Goal: Task Accomplishment & Management: Use online tool/utility

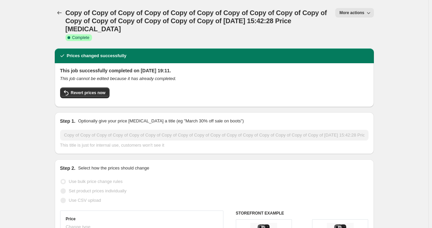
select select "remove"
select select "product_type"
select select "title"
select select "contains"
select select "product_status"
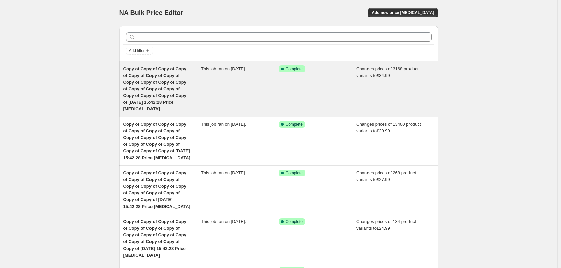
click at [332, 82] on div "Success Complete Complete" at bounding box center [318, 88] width 78 height 47
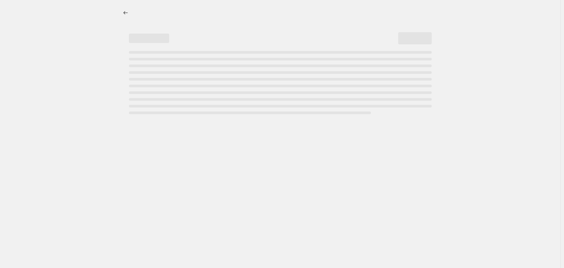
select select "remove"
select select "product_status"
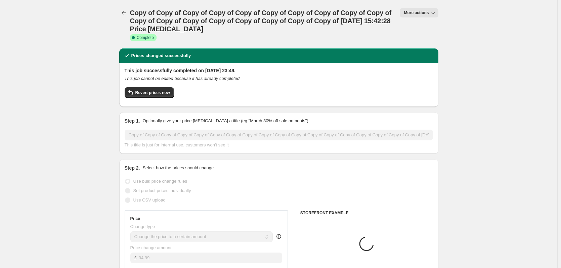
select select "product_type"
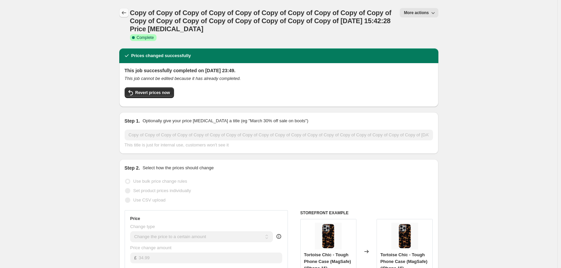
click at [123, 13] on icon "Price change jobs" at bounding box center [124, 12] width 7 height 7
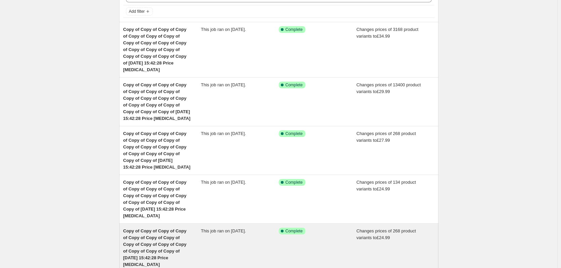
scroll to position [134, 0]
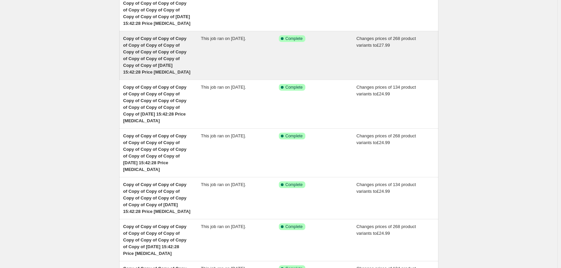
click at [261, 53] on div "This job ran on [DATE]." at bounding box center [240, 55] width 78 height 40
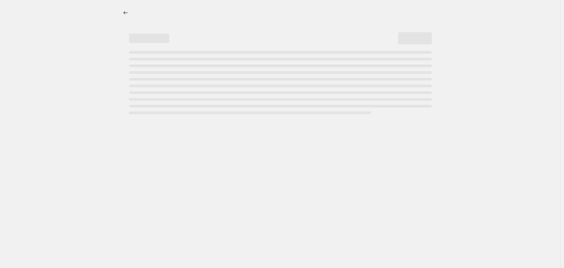
select select "remove"
select select "product_type"
select select "title"
select select "contains"
select select "product_status"
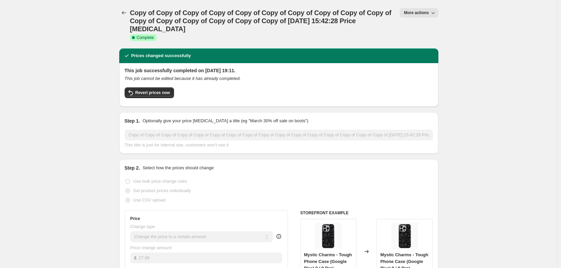
click at [417, 12] on span "More actions" at bounding box center [416, 12] width 25 height 5
click at [425, 36] on span "Copy to new job" at bounding box center [422, 38] width 31 height 5
select select "remove"
select select "product_type"
select select "title"
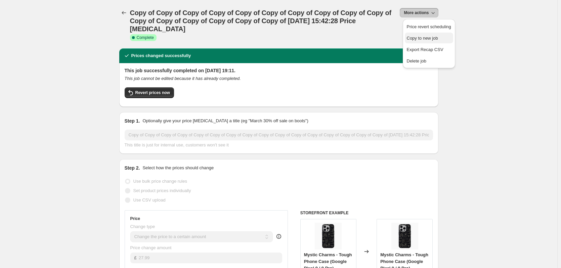
select select "contains"
select select "product_status"
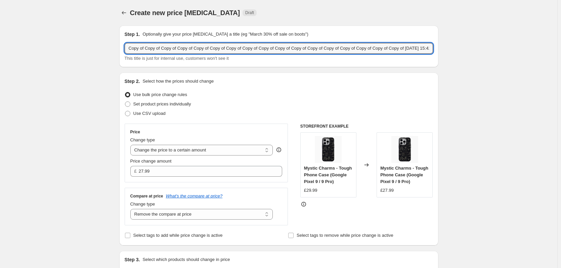
drag, startPoint x: 404, startPoint y: 48, endPoint x: 10, endPoint y: 35, distance: 394.7
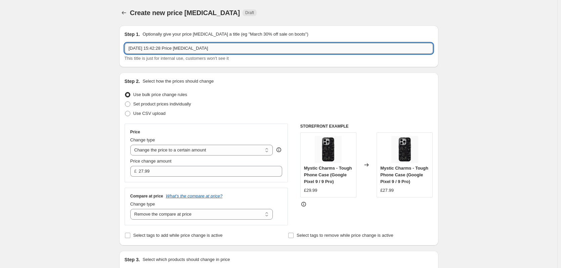
click at [133, 47] on input "[DATE] 15:42:28 Price [MEDICAL_DATA]" at bounding box center [279, 48] width 308 height 11
type input "[DATE] 15:42:28 Price [MEDICAL_DATA]"
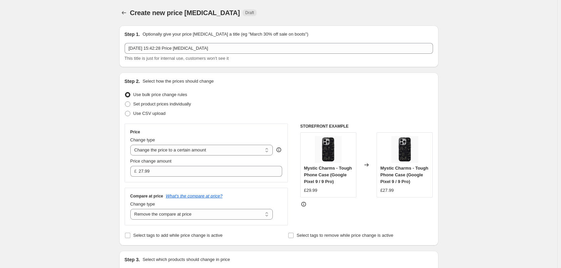
click at [189, 173] on input "27.99" at bounding box center [205, 171] width 133 height 11
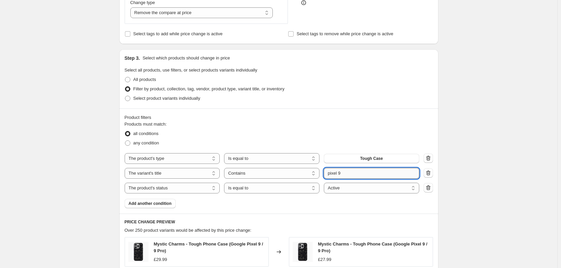
click at [353, 175] on input "pixel 9" at bounding box center [371, 173] width 95 height 11
drag, startPoint x: 366, startPoint y: 175, endPoint x: 301, endPoint y: 174, distance: 65.2
click at [301, 174] on div "The product The product's collection The product's tag The product's vendor The…" at bounding box center [272, 173] width 294 height 11
type input "iphone 7"
click at [466, 139] on div "Create new price [MEDICAL_DATA]. This page is ready Create new price [MEDICAL_D…" at bounding box center [278, 161] width 557 height 725
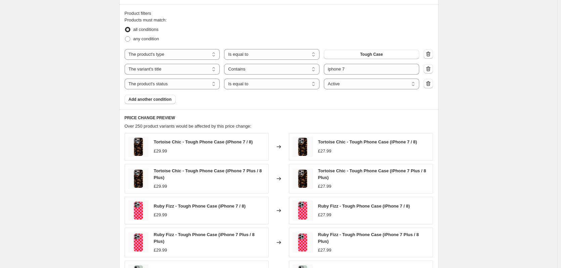
scroll to position [436, 0]
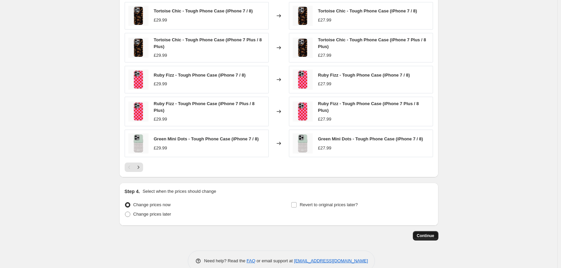
click at [434, 235] on span "Continue" at bounding box center [425, 235] width 17 height 5
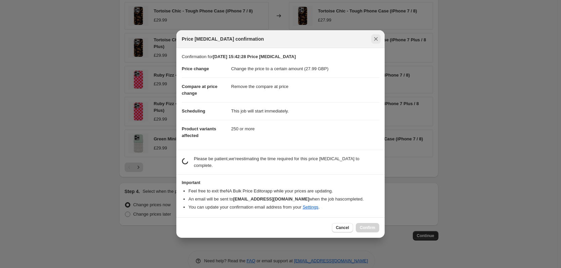
click at [375, 41] on icon "Close" at bounding box center [376, 39] width 4 height 4
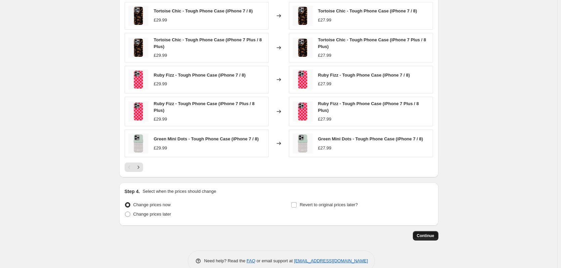
click at [433, 237] on button "Continue" at bounding box center [426, 235] width 26 height 9
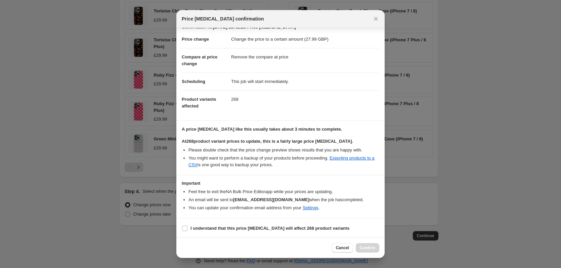
scroll to position [10, 0]
click at [214, 228] on b "I understand that this price [MEDICAL_DATA] will affect 268 product variants" at bounding box center [269, 227] width 159 height 5
click at [187, 228] on input "I understand that this price [MEDICAL_DATA] will affect 268 product variants" at bounding box center [184, 227] width 5 height 5
checkbox input "true"
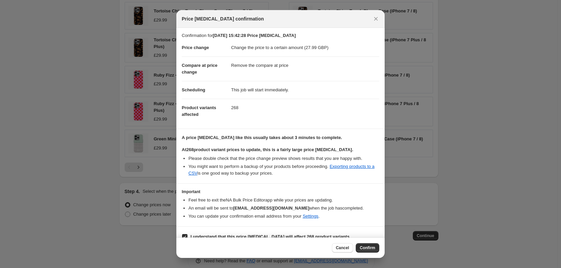
scroll to position [0, 0]
drag, startPoint x: 349, startPoint y: 248, endPoint x: 368, endPoint y: 247, distance: 19.5
click at [368, 247] on div "Cancel Confirm" at bounding box center [355, 247] width 47 height 9
click at [369, 246] on span "Confirm" at bounding box center [367, 247] width 15 height 5
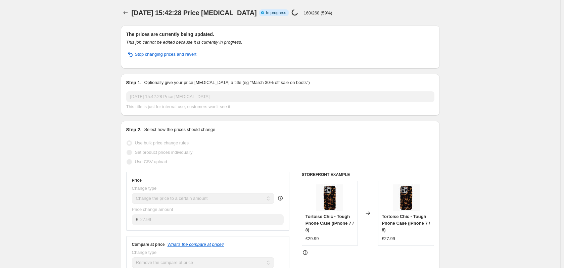
select select "remove"
select select "product_type"
select select "title"
select select "contains"
select select "product_status"
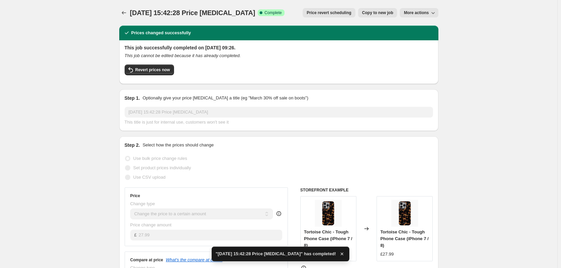
click at [387, 13] on span "Copy to new job" at bounding box center [377, 12] width 31 height 5
select select "remove"
select select "product_type"
select select "title"
select select "contains"
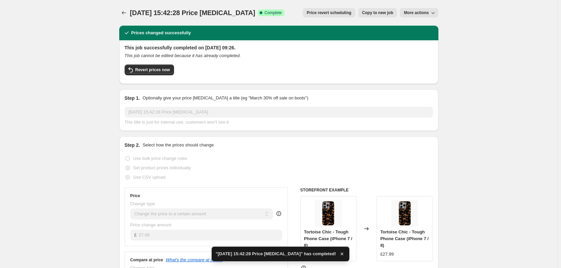
select select "product_status"
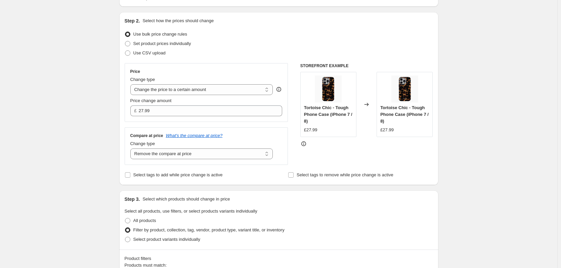
scroll to position [168, 0]
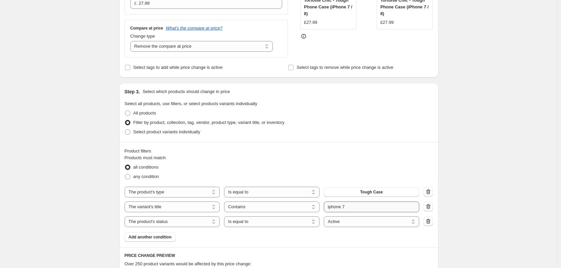
click at [355, 213] on div "The product The product's collection The product's tag The product's vendor The…" at bounding box center [279, 207] width 308 height 40
click at [357, 210] on input "iphone 7" at bounding box center [371, 206] width 95 height 11
click at [367, 208] on input "iphone 7" at bounding box center [371, 206] width 95 height 11
type input "iphone xr"
click at [483, 192] on div "Create new price [MEDICAL_DATA]. This page is ready Create new price [MEDICAL_D…" at bounding box center [278, 191] width 557 height 718
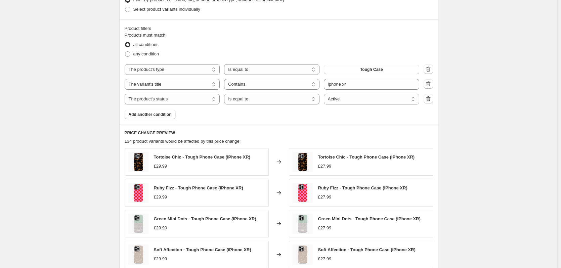
scroll to position [446, 0]
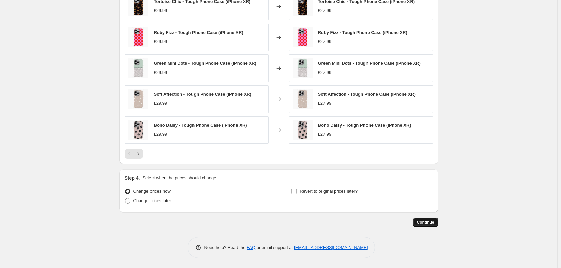
click at [423, 220] on span "Continue" at bounding box center [425, 222] width 17 height 5
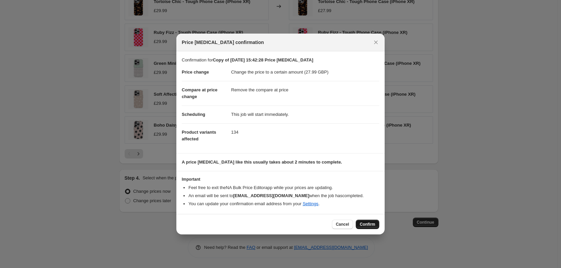
click at [367, 223] on span "Confirm" at bounding box center [367, 224] width 15 height 5
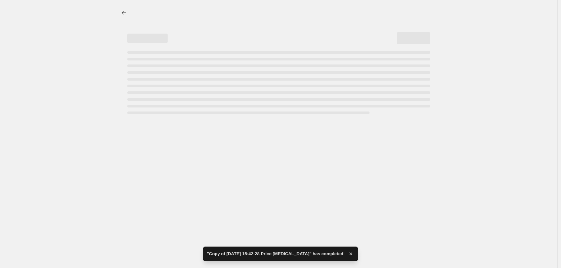
select select "remove"
select select "product_type"
select select "title"
select select "contains"
select select "product_status"
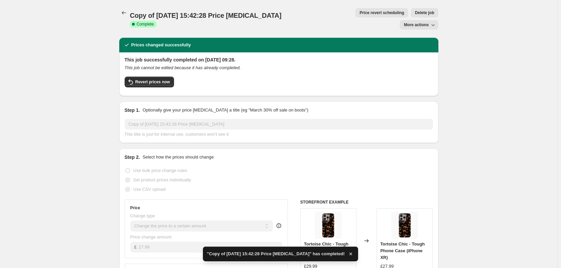
click at [410, 22] on span "More actions" at bounding box center [416, 24] width 25 height 5
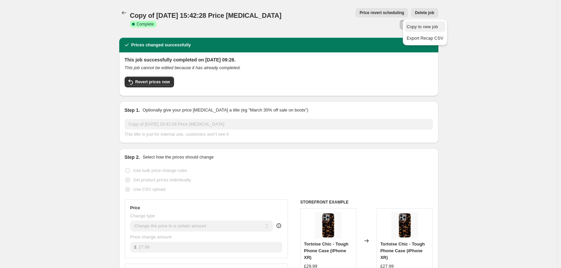
click at [421, 29] on span "Copy to new job" at bounding box center [422, 26] width 31 height 5
select select "remove"
select select "product_type"
select select "title"
select select "contains"
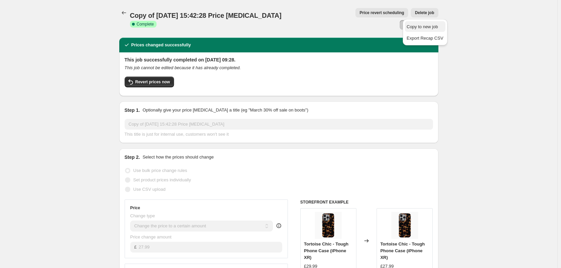
select select "product_status"
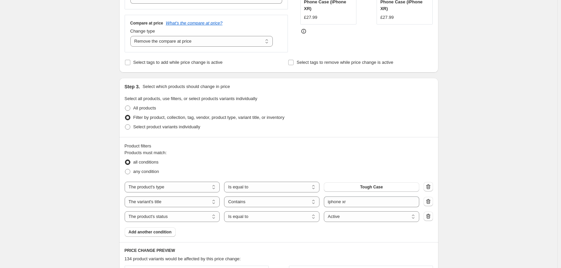
scroll to position [302, 0]
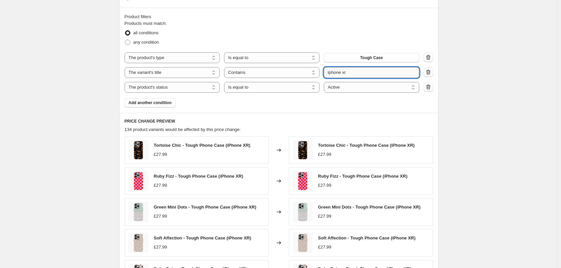
click at [361, 72] on input "iphone xr" at bounding box center [371, 72] width 95 height 11
type input "iphone x"
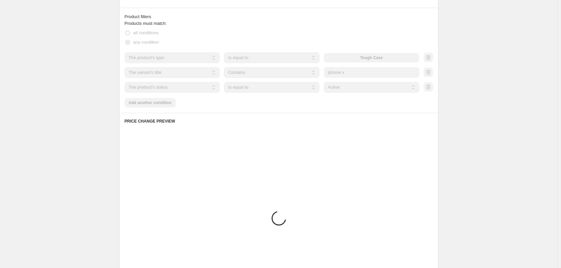
click at [514, 94] on div "Create new price [MEDICAL_DATA]. This page is ready Create new price [MEDICAL_D…" at bounding box center [278, 55] width 557 height 714
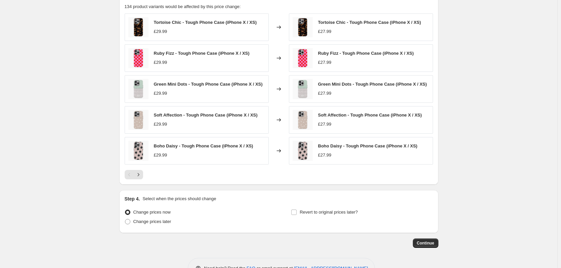
scroll to position [446, 0]
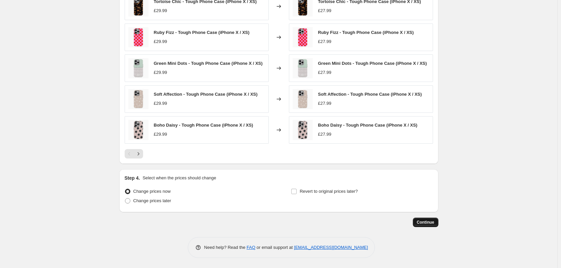
click at [432, 224] on span "Continue" at bounding box center [425, 222] width 17 height 5
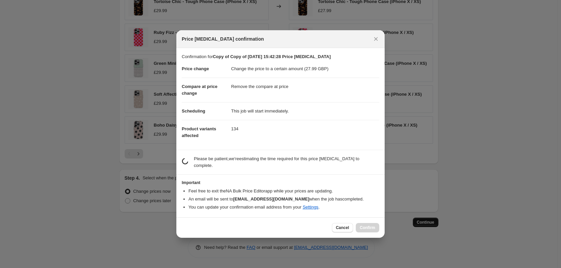
scroll to position [0, 0]
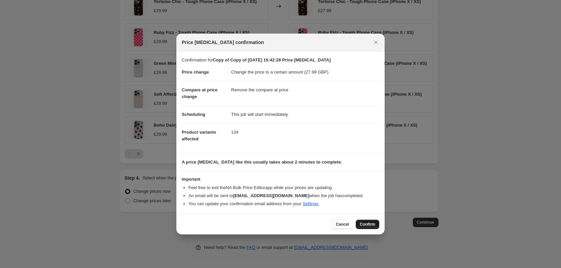
click at [365, 224] on span "Confirm" at bounding box center [367, 224] width 15 height 5
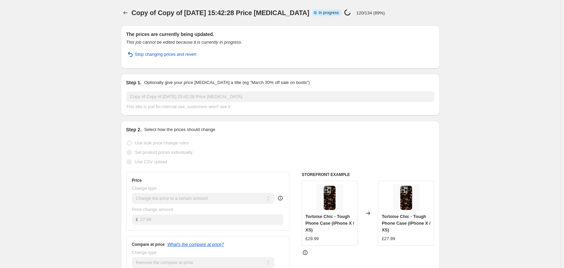
select select "remove"
select select "product_type"
select select "title"
select select "contains"
select select "product_status"
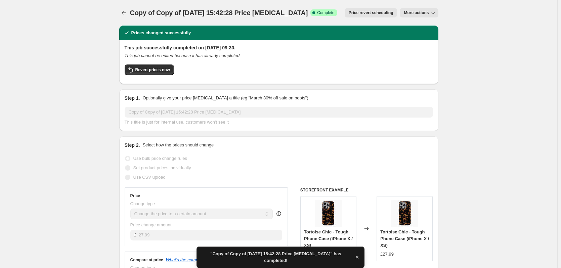
click at [430, 10] on button "More actions" at bounding box center [419, 12] width 38 height 9
click at [426, 30] on span "Copy to new job" at bounding box center [425, 27] width 37 height 7
select select "remove"
select select "product_type"
select select "title"
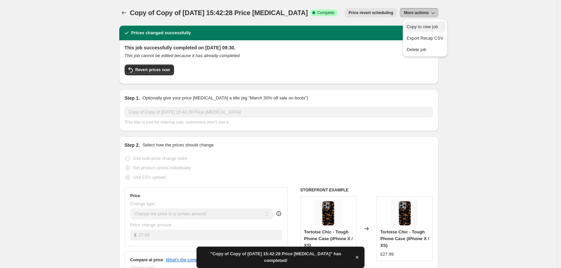
select select "contains"
select select "product_status"
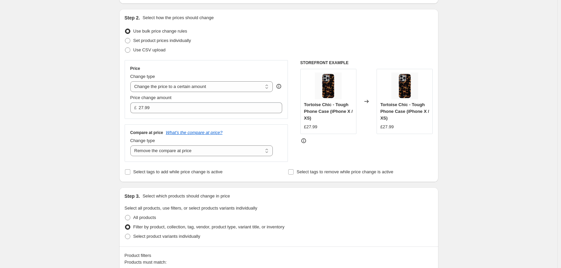
scroll to position [201, 0]
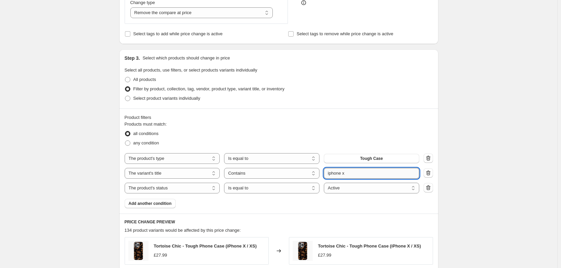
click at [359, 174] on input "iphone x" at bounding box center [371, 173] width 95 height 11
type input "iphone se"
click at [482, 138] on div "Create new price [MEDICAL_DATA]. This page is ready Create new price [MEDICAL_D…" at bounding box center [278, 156] width 557 height 714
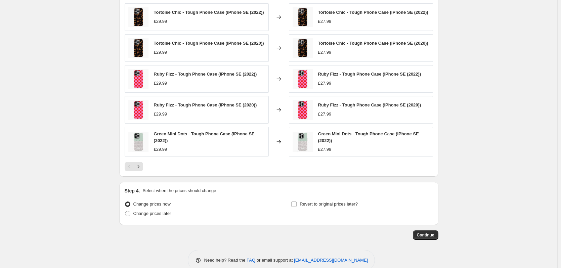
scroll to position [436, 0]
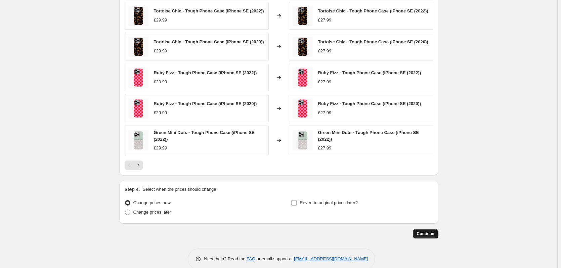
click at [429, 233] on span "Continue" at bounding box center [425, 233] width 17 height 5
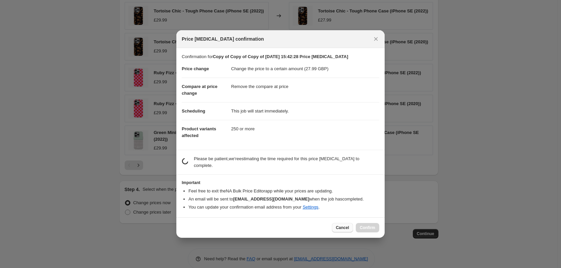
click at [336, 225] on button "Cancel" at bounding box center [342, 227] width 21 height 9
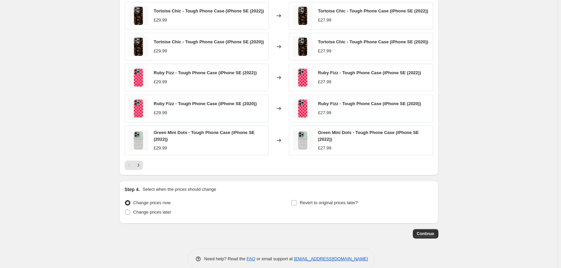
click at [438, 236] on button "Continue" at bounding box center [426, 233] width 26 height 9
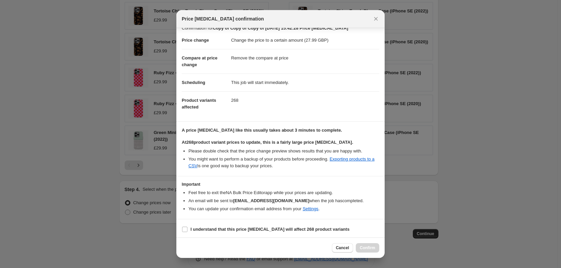
scroll to position [10, 0]
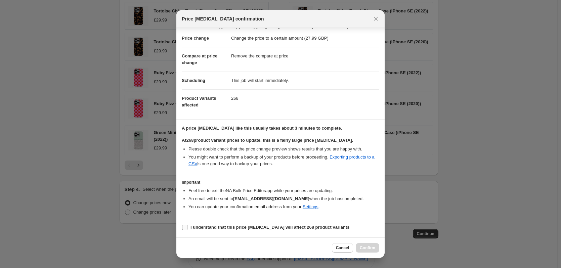
click at [251, 229] on b "I understand that this price [MEDICAL_DATA] will affect 268 product variants" at bounding box center [269, 227] width 159 height 5
click at [187, 229] on input "I understand that this price [MEDICAL_DATA] will affect 268 product variants" at bounding box center [184, 227] width 5 height 5
checkbox input "true"
click at [364, 249] on span "Confirm" at bounding box center [367, 247] width 15 height 5
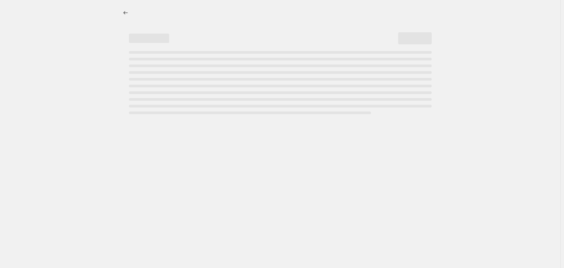
select select "remove"
select select "product_type"
select select "title"
select select "contains"
select select "product_status"
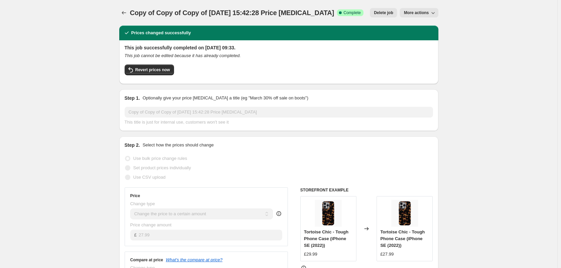
click at [423, 14] on span "More actions" at bounding box center [416, 12] width 25 height 5
click at [423, 40] on span "Copy to new job" at bounding box center [422, 38] width 31 height 5
select select "remove"
select select "product_type"
select select "title"
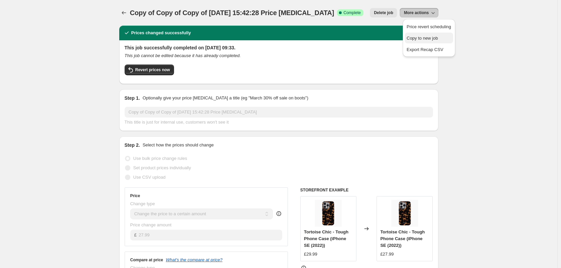
select select "contains"
select select "product_status"
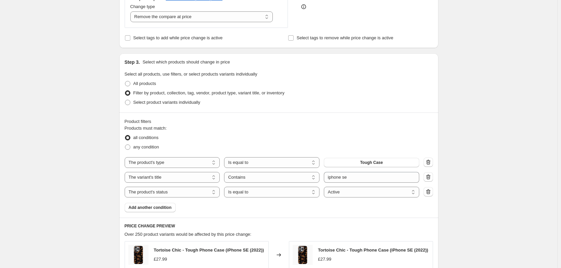
scroll to position [269, 0]
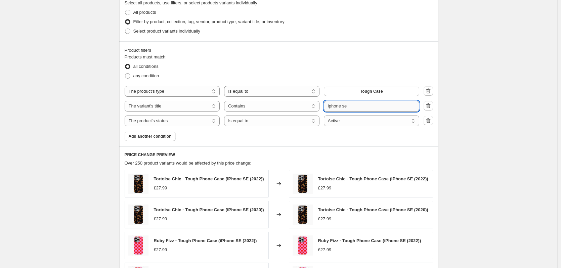
click at [358, 105] on input "iphone se" at bounding box center [371, 106] width 95 height 11
type input "iphone 11"
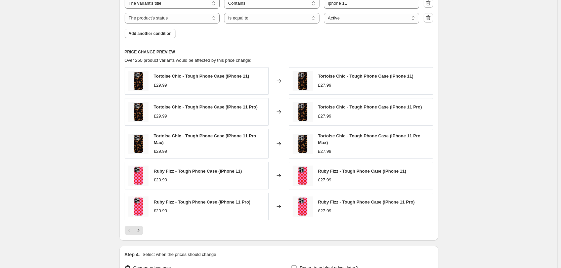
scroll to position [448, 0]
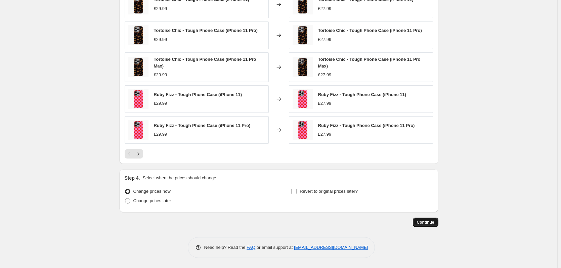
click at [430, 221] on span "Continue" at bounding box center [425, 222] width 17 height 5
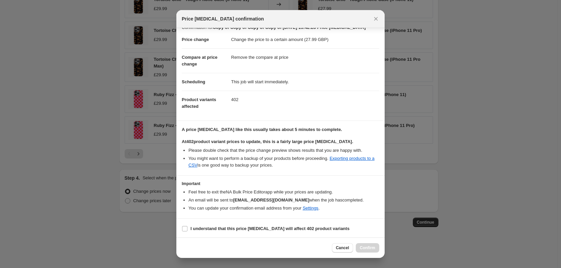
scroll to position [10, 0]
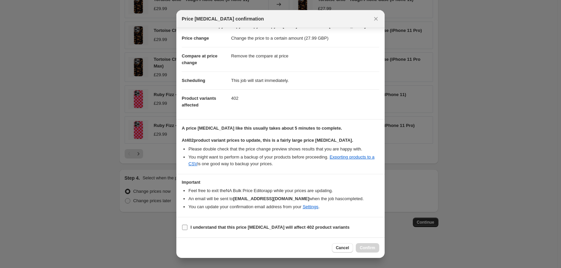
click at [243, 226] on b "I understand that this price [MEDICAL_DATA] will affect 402 product variants" at bounding box center [269, 227] width 159 height 5
click at [187, 226] on input "I understand that this price [MEDICAL_DATA] will affect 402 product variants" at bounding box center [184, 227] width 5 height 5
checkbox input "true"
click at [364, 249] on span "Confirm" at bounding box center [367, 247] width 15 height 5
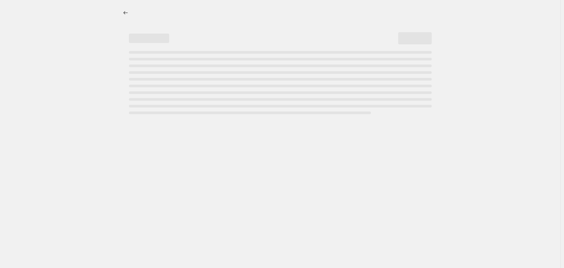
select select "remove"
select select "product_type"
select select "title"
select select "contains"
select select "product_status"
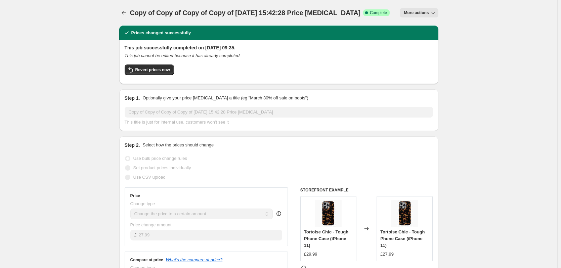
click at [425, 15] on button "More actions" at bounding box center [419, 12] width 38 height 9
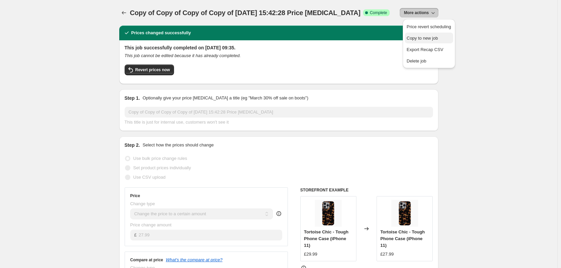
click at [430, 38] on span "Copy to new job" at bounding box center [422, 38] width 31 height 5
select select "remove"
select select "product_type"
select select "title"
select select "contains"
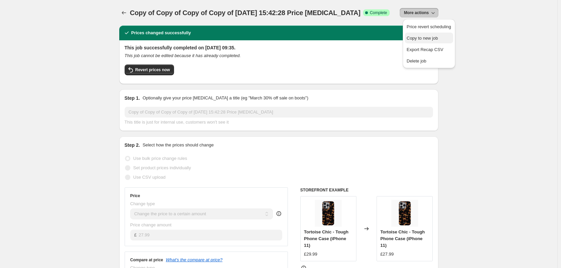
select select "product_status"
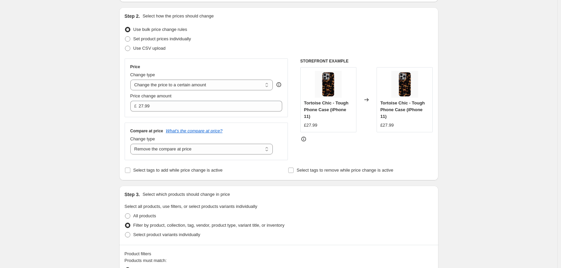
scroll to position [235, 0]
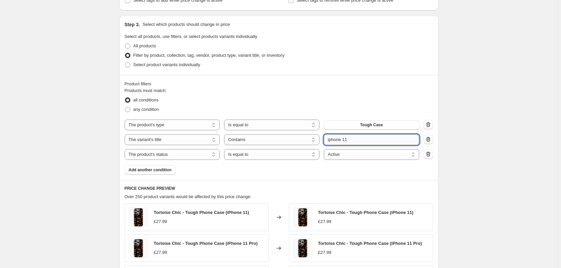
click at [366, 138] on input "iphone 11" at bounding box center [371, 139] width 95 height 11
type input "iphone 12"
click at [465, 142] on div "Create new price [MEDICAL_DATA]. This page is ready Create new price [MEDICAL_D…" at bounding box center [278, 123] width 557 height 716
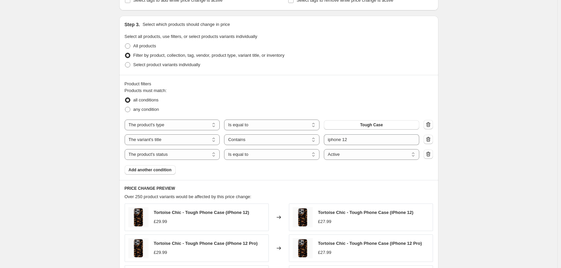
click at [491, 153] on div "Create new price [MEDICAL_DATA]. This page is ready Create new price [MEDICAL_D…" at bounding box center [278, 123] width 557 height 716
click at [491, 108] on div "Create new price [MEDICAL_DATA]. This page is ready Create new price [MEDICAL_D…" at bounding box center [278, 123] width 557 height 716
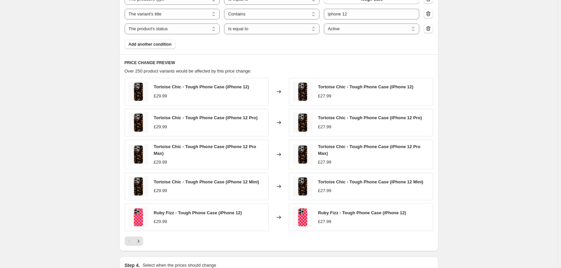
scroll to position [448, 0]
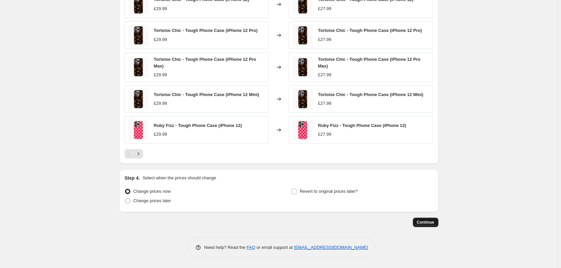
click at [430, 227] on button "Continue" at bounding box center [426, 222] width 26 height 9
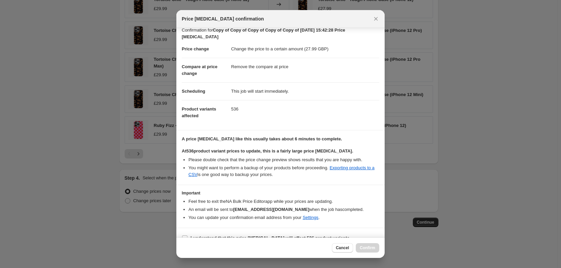
scroll to position [17, 0]
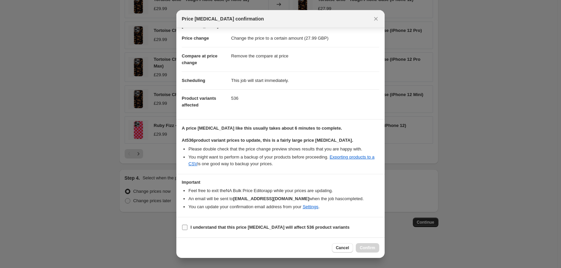
click at [264, 225] on b "I understand that this price [MEDICAL_DATA] will affect 536 product variants" at bounding box center [269, 227] width 159 height 5
click at [187, 225] on input "I understand that this price [MEDICAL_DATA] will affect 536 product variants" at bounding box center [184, 227] width 5 height 5
checkbox input "true"
drag, startPoint x: 375, startPoint y: 249, endPoint x: 388, endPoint y: 249, distance: 12.8
click at [375, 249] on button "Confirm" at bounding box center [368, 247] width 24 height 9
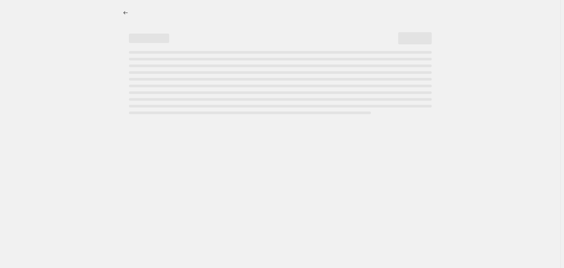
select select "remove"
select select "product_type"
select select "title"
select select "contains"
select select "product_status"
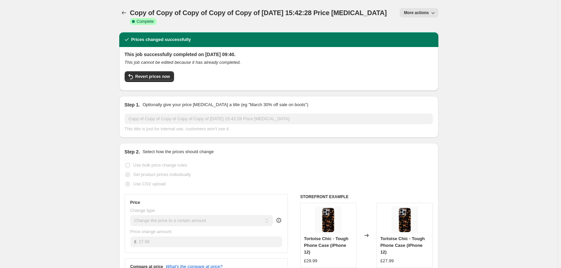
click at [411, 12] on span "More actions" at bounding box center [416, 12] width 25 height 5
click at [416, 39] on span "Copy to new job" at bounding box center [422, 38] width 31 height 5
select select "remove"
select select "product_type"
select select "title"
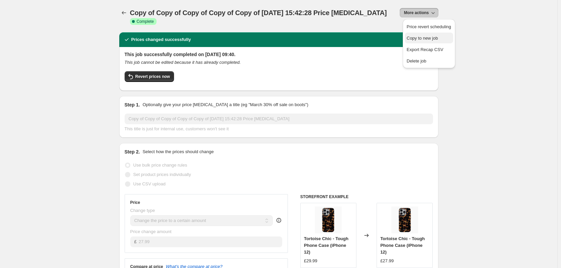
select select "contains"
select select "product_status"
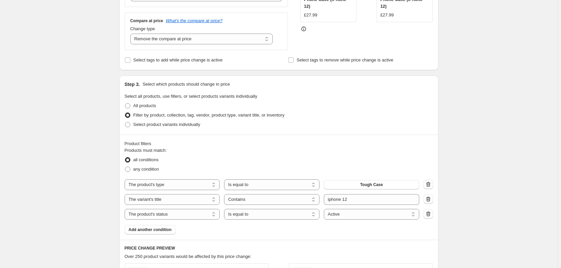
scroll to position [269, 0]
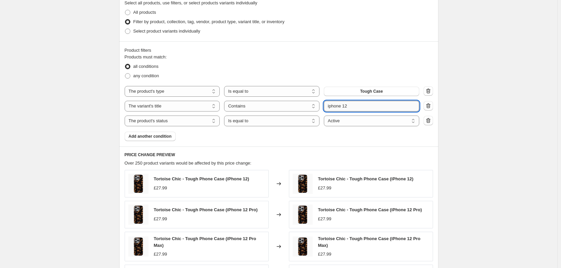
click at [388, 107] on input "iphone 12" at bounding box center [371, 106] width 95 height 11
type input "iphone 13"
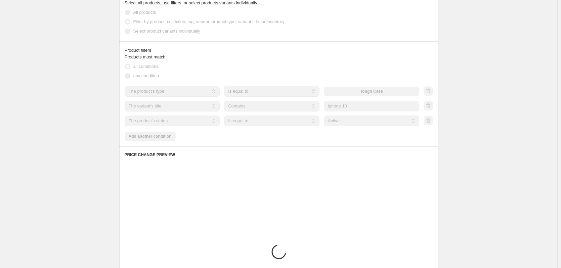
click at [519, 98] on div "Create new price [MEDICAL_DATA]. This page is ready Create new price [MEDICAL_D…" at bounding box center [278, 88] width 557 height 714
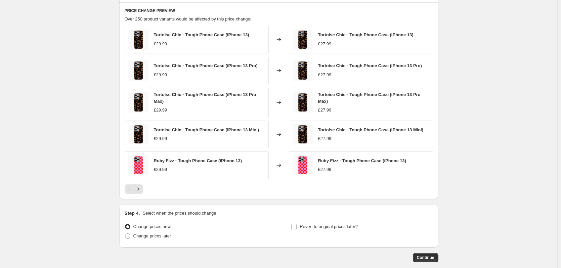
scroll to position [448, 0]
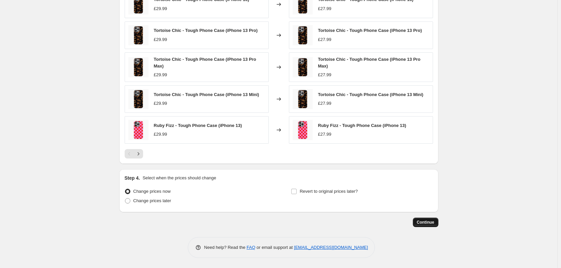
click at [434, 223] on span "Continue" at bounding box center [425, 222] width 17 height 5
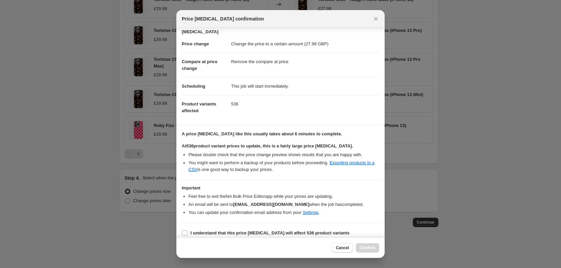
scroll to position [17, 0]
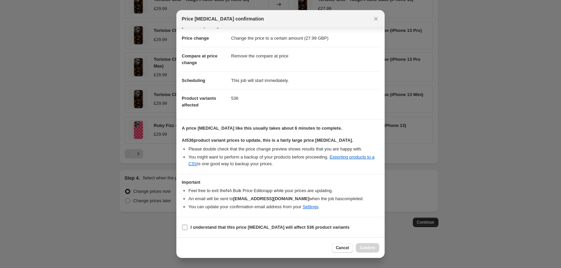
click at [217, 229] on b "I understand that this price [MEDICAL_DATA] will affect 536 product variants" at bounding box center [269, 227] width 159 height 5
click at [187, 229] on input "I understand that this price [MEDICAL_DATA] will affect 536 product variants" at bounding box center [184, 227] width 5 height 5
checkbox input "true"
click at [372, 248] on span "Confirm" at bounding box center [367, 247] width 15 height 5
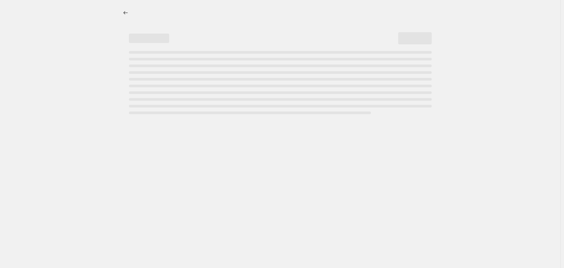
select select "remove"
select select "product_type"
select select "title"
select select "contains"
select select "product_status"
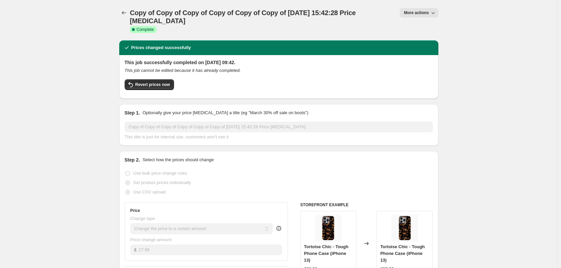
click at [419, 11] on span "More actions" at bounding box center [416, 12] width 25 height 5
click at [421, 36] on span "Copy to new job" at bounding box center [422, 38] width 31 height 5
select select "remove"
select select "product_type"
select select "title"
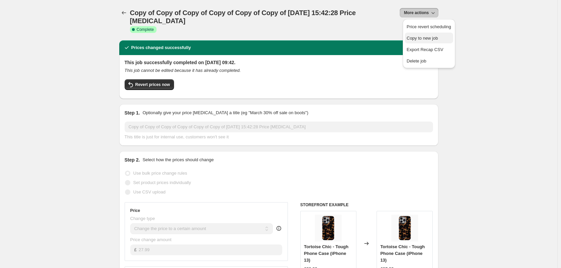
select select "contains"
select select "product_status"
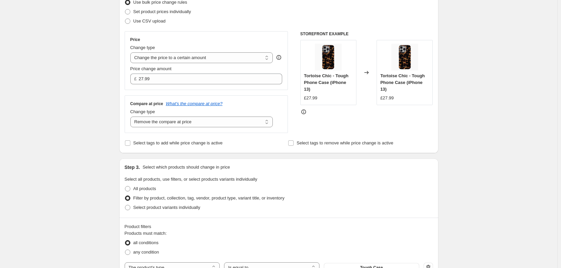
scroll to position [269, 0]
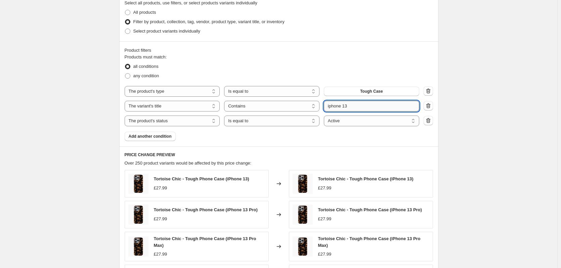
drag, startPoint x: 350, startPoint y: 108, endPoint x: 354, endPoint y: 108, distance: 4.0
click at [350, 108] on input "iphone 13" at bounding box center [371, 106] width 95 height 11
type input "iphone 14"
click at [472, 92] on div "Create new price [MEDICAL_DATA]. This page is ready Create new price [MEDICAL_D…" at bounding box center [278, 89] width 557 height 716
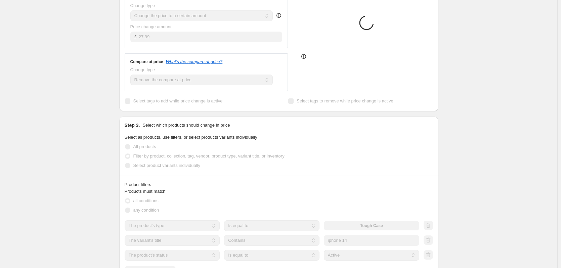
scroll to position [0, 0]
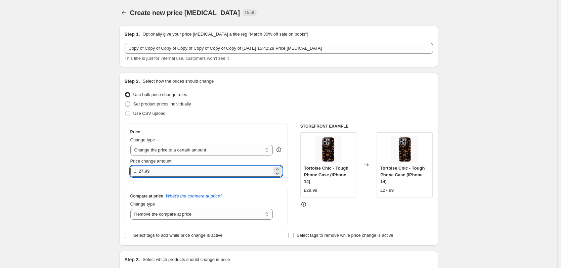
click at [162, 174] on input "27.99" at bounding box center [205, 171] width 133 height 11
click at [143, 172] on input "27.99" at bounding box center [205, 171] width 133 height 11
type input "28.99"
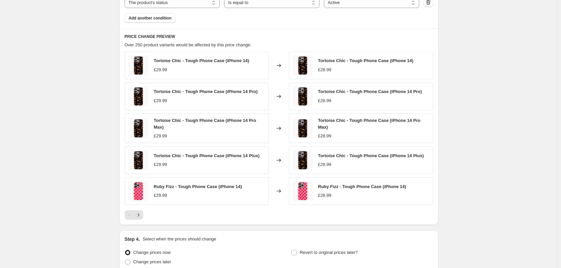
scroll to position [448, 0]
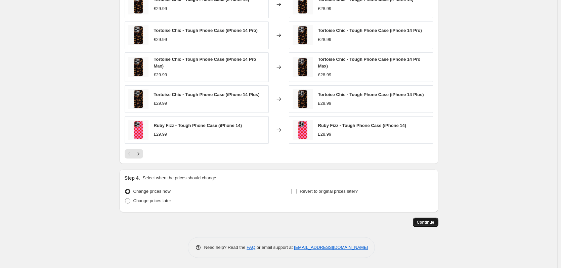
click at [419, 221] on span "Continue" at bounding box center [425, 222] width 17 height 5
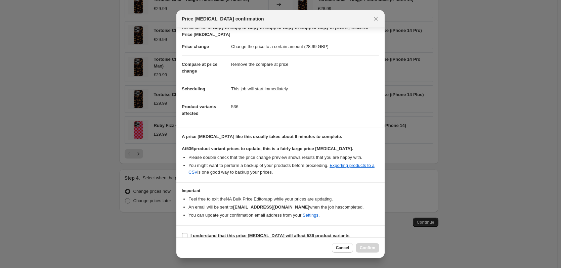
scroll to position [17, 0]
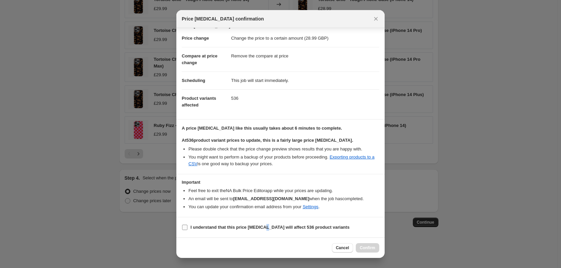
drag, startPoint x: 264, startPoint y: 224, endPoint x: 295, endPoint y: 231, distance: 32.3
click at [264, 225] on b "I understand that this price [MEDICAL_DATA] will affect 536 product variants" at bounding box center [269, 227] width 159 height 5
click at [305, 231] on label "I understand that this price [MEDICAL_DATA] will affect 536 product variants" at bounding box center [266, 227] width 168 height 9
click at [187, 230] on input "I understand that this price [MEDICAL_DATA] will affect 536 product variants" at bounding box center [184, 227] width 5 height 5
checkbox input "true"
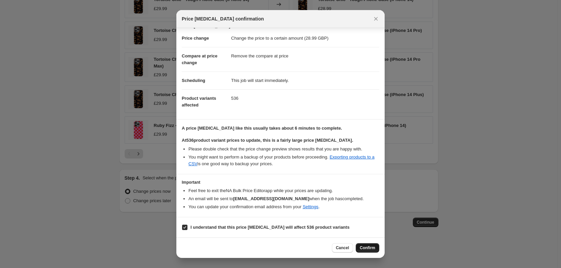
click at [371, 246] on span "Confirm" at bounding box center [367, 247] width 15 height 5
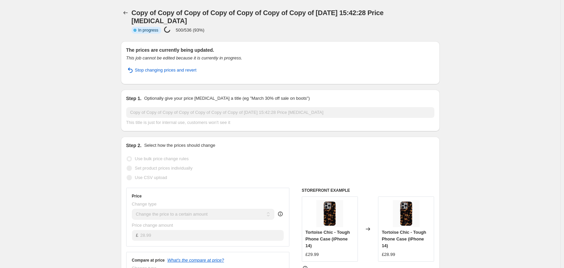
select select "remove"
select select "product_type"
select select "title"
select select "contains"
select select "product_status"
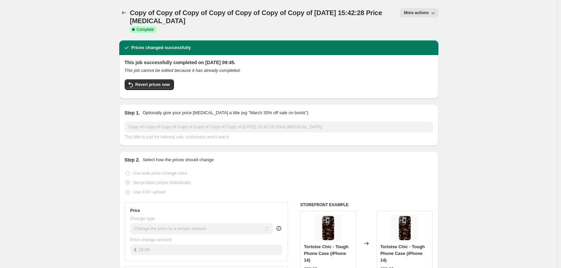
click at [421, 11] on span "More actions" at bounding box center [416, 12] width 25 height 5
click at [422, 41] on span "Copy to new job" at bounding box center [429, 38] width 44 height 7
select select "remove"
select select "product_type"
select select "title"
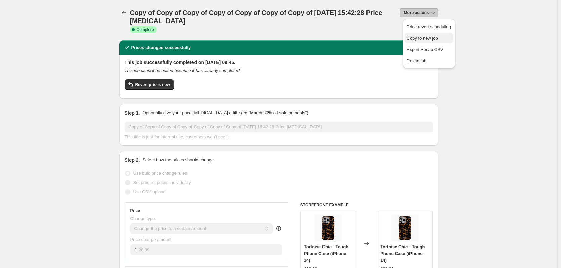
select select "contains"
select select "product_status"
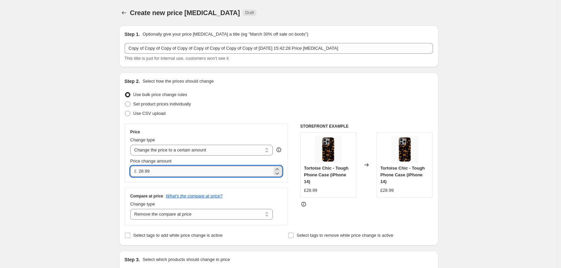
click at [156, 173] on input "28.99" at bounding box center [205, 171] width 133 height 11
type input "29.99"
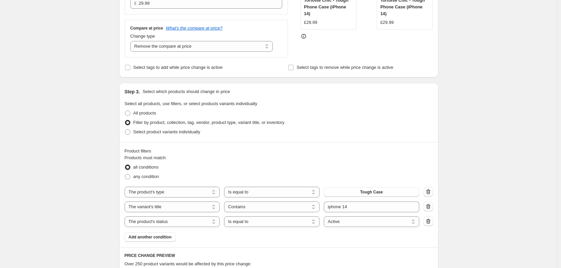
scroll to position [269, 0]
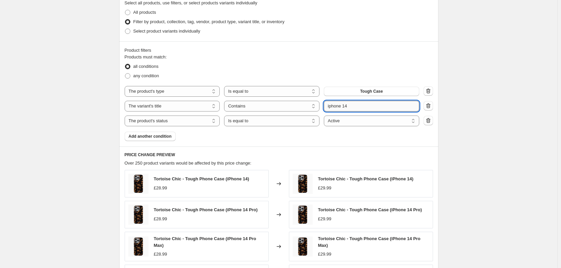
click at [350, 109] on input "iphone 14" at bounding box center [371, 106] width 95 height 11
type input "iphone 15"
click at [522, 110] on div "Create new price [MEDICAL_DATA]. This page is ready Create new price [MEDICAL_D…" at bounding box center [278, 89] width 557 height 716
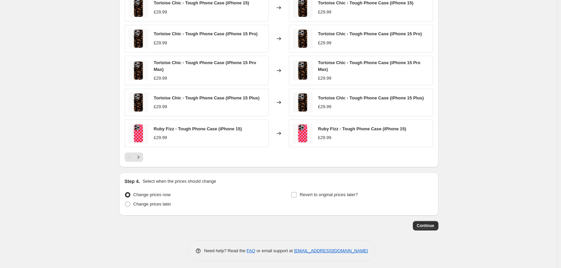
scroll to position [448, 0]
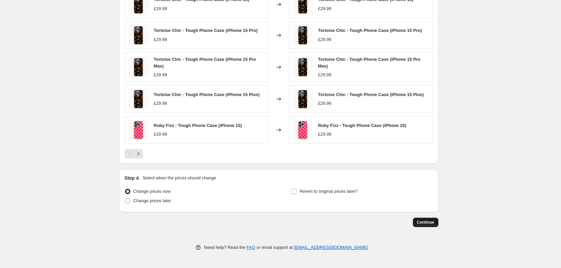
click at [427, 221] on span "Continue" at bounding box center [425, 222] width 17 height 5
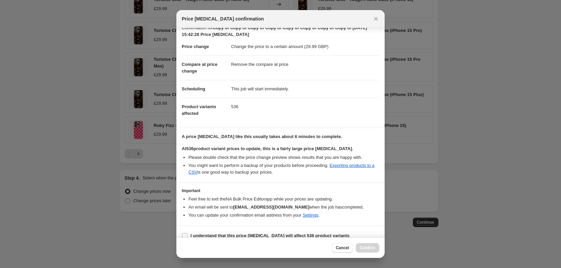
scroll to position [17, 0]
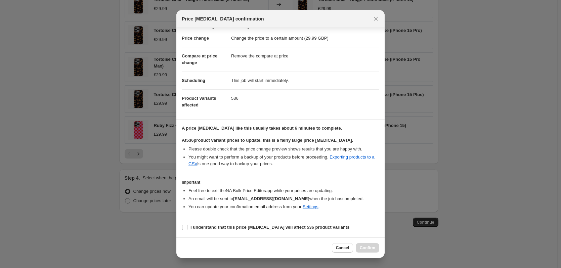
drag, startPoint x: 262, startPoint y: 225, endPoint x: 322, endPoint y: 233, distance: 60.2
click at [262, 225] on b "I understand that this price [MEDICAL_DATA] will affect 536 product variants" at bounding box center [269, 227] width 159 height 5
click at [187, 225] on input "I understand that this price [MEDICAL_DATA] will affect 536 product variants" at bounding box center [184, 227] width 5 height 5
checkbox input "true"
click at [377, 246] on button "Confirm" at bounding box center [368, 247] width 24 height 9
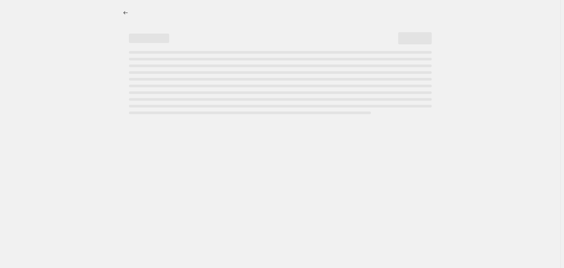
select select "remove"
select select "product_type"
select select "title"
select select "contains"
select select "product_status"
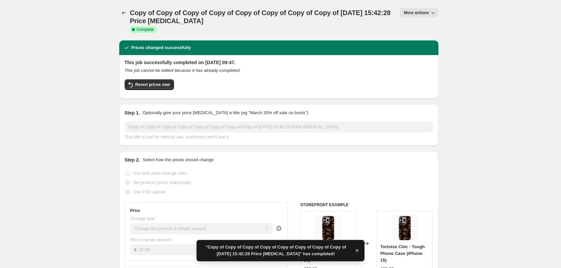
click at [421, 12] on span "More actions" at bounding box center [416, 12] width 25 height 5
click at [419, 39] on span "Copy to new job" at bounding box center [422, 38] width 31 height 5
select select "remove"
select select "product_type"
select select "title"
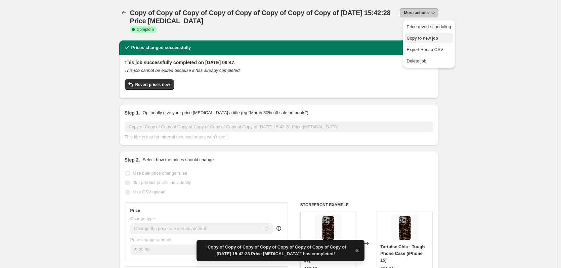
select select "contains"
select select "product_status"
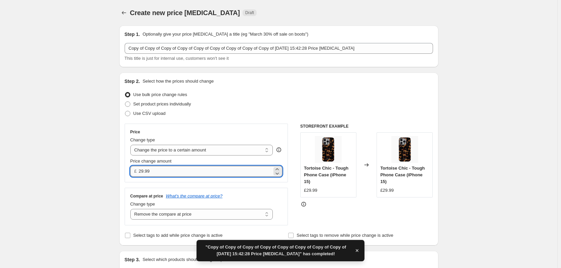
click at [174, 172] on input "29.99" at bounding box center [205, 171] width 133 height 11
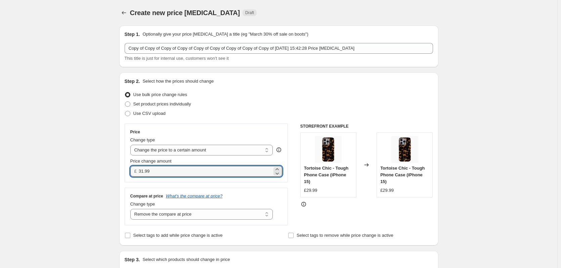
type input "31.99"
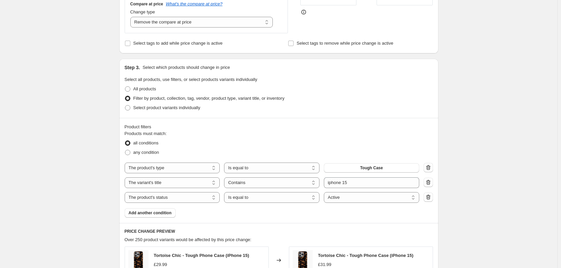
scroll to position [269, 0]
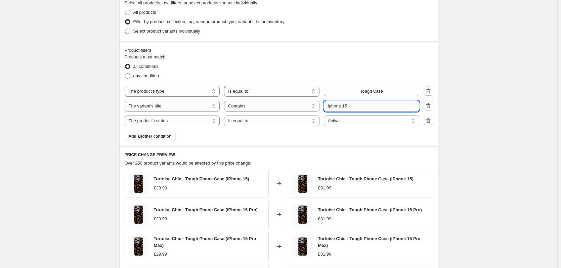
click at [352, 107] on input "iphone 15" at bounding box center [371, 106] width 95 height 11
type input "iphone 16"
click at [513, 122] on div "Create new price [MEDICAL_DATA]. This page is ready Create new price [MEDICAL_D…" at bounding box center [278, 89] width 557 height 716
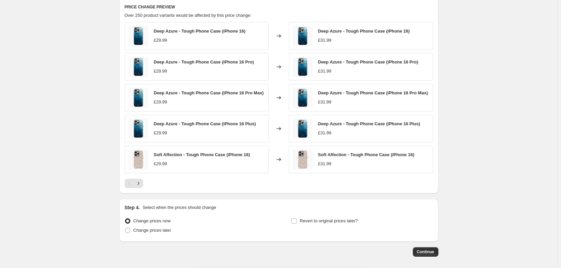
scroll to position [446, 0]
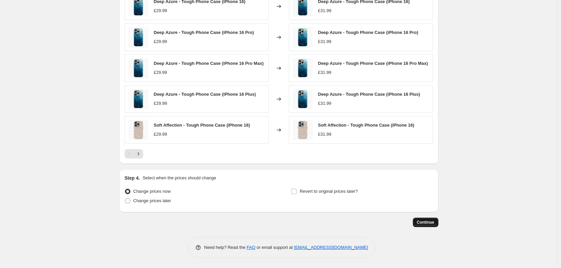
click at [433, 220] on span "Continue" at bounding box center [425, 222] width 17 height 5
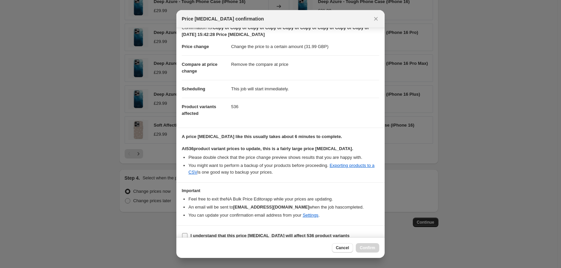
scroll to position [17, 0]
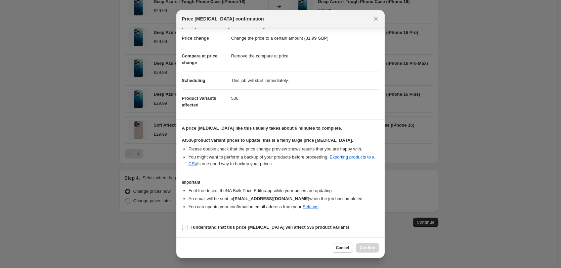
click at [264, 228] on b "I understand that this price [MEDICAL_DATA] will affect 536 product variants" at bounding box center [269, 227] width 159 height 5
click at [187, 228] on input "I understand that this price [MEDICAL_DATA] will affect 536 product variants" at bounding box center [184, 227] width 5 height 5
checkbox input "true"
click at [359, 245] on button "Confirm" at bounding box center [368, 247] width 24 height 9
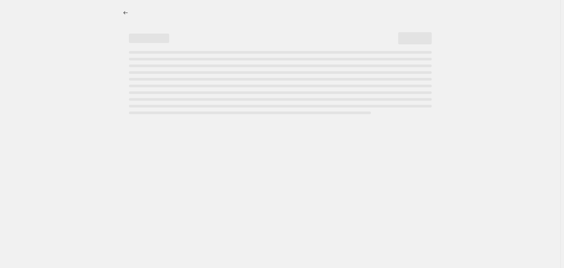
select select "remove"
select select "product_type"
select select "title"
select select "contains"
select select "product_status"
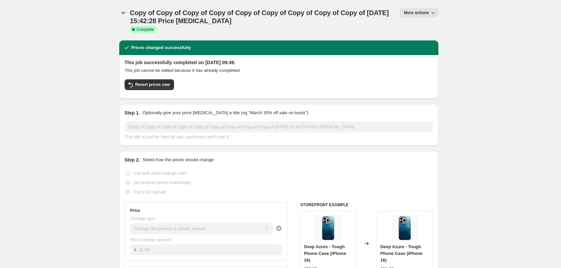
click at [426, 11] on span "More actions" at bounding box center [416, 12] width 25 height 5
click at [438, 40] on span "Copy to new job" at bounding box center [429, 38] width 44 height 7
select select "remove"
select select "product_type"
select select "title"
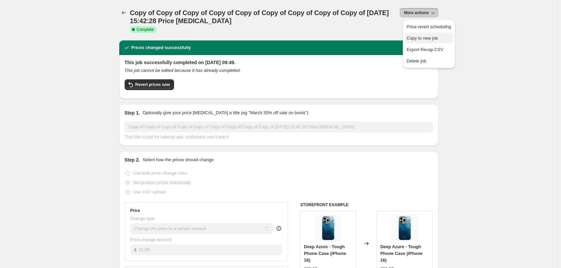
select select "contains"
select select "product_status"
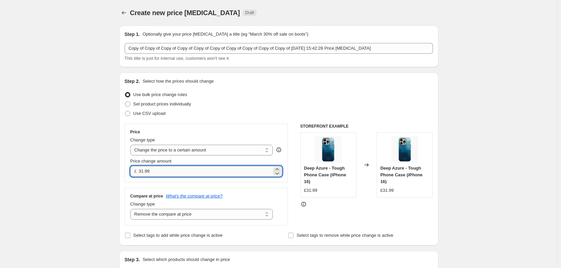
click at [180, 171] on input "31.99" at bounding box center [205, 171] width 133 height 11
type input "32.99"
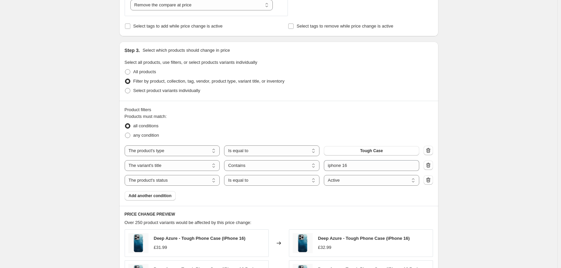
scroll to position [269, 0]
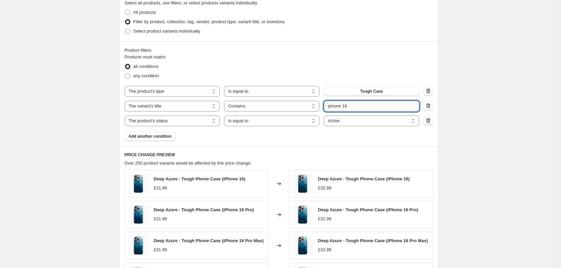
click at [361, 108] on input "iphone 16" at bounding box center [371, 106] width 95 height 11
type input "iphone 17"
click at [496, 111] on div "Create new price [MEDICAL_DATA]. This page is ready Create new price [MEDICAL_D…" at bounding box center [278, 88] width 557 height 714
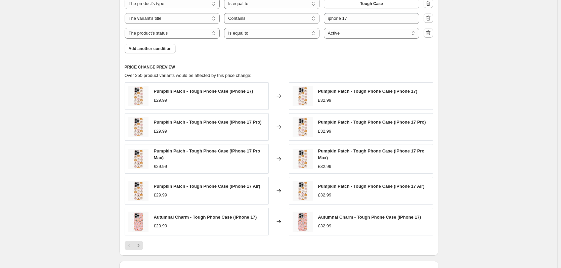
scroll to position [448, 0]
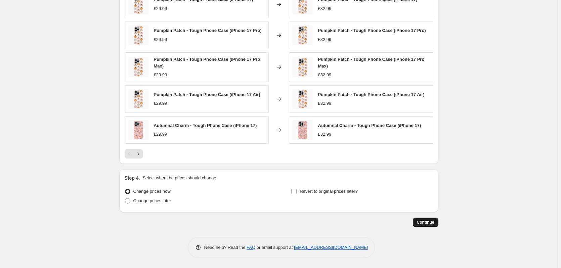
click at [428, 222] on span "Continue" at bounding box center [425, 222] width 17 height 5
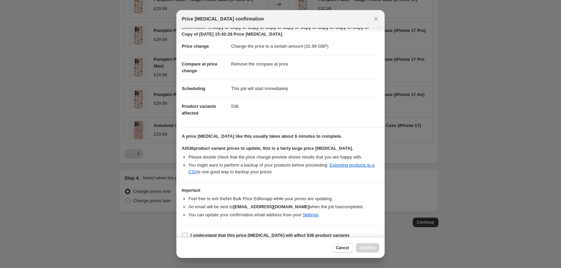
scroll to position [17, 0]
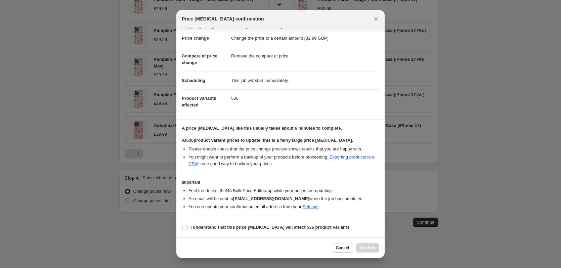
drag, startPoint x: 230, startPoint y: 228, endPoint x: 256, endPoint y: 227, distance: 25.2
click at [230, 228] on b "I understand that this price [MEDICAL_DATA] will affect 536 product variants" at bounding box center [269, 227] width 159 height 5
click at [187, 228] on input "I understand that this price [MEDICAL_DATA] will affect 536 product variants" at bounding box center [184, 227] width 5 height 5
checkbox input "true"
click at [374, 245] on span "Confirm" at bounding box center [367, 247] width 15 height 5
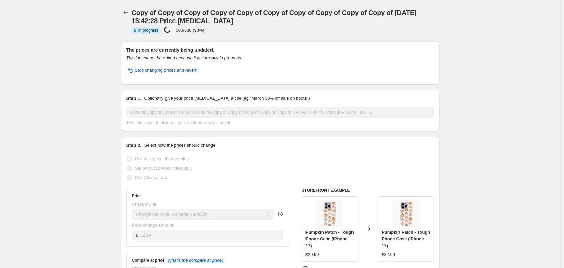
select select "remove"
select select "product_type"
select select "title"
select select "contains"
select select "product_status"
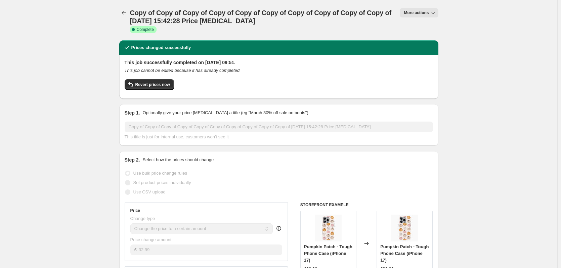
click at [433, 13] on icon "button" at bounding box center [432, 12] width 7 height 7
click at [431, 37] on span "Copy to new job" at bounding box center [422, 38] width 31 height 5
select select "remove"
select select "product_type"
select select "title"
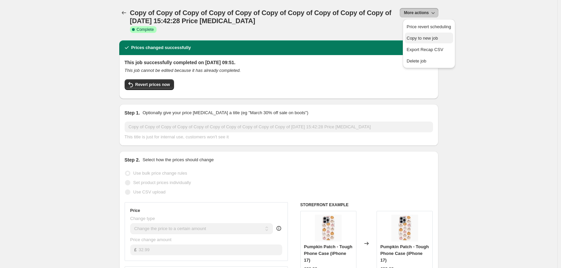
select select "contains"
select select "product_status"
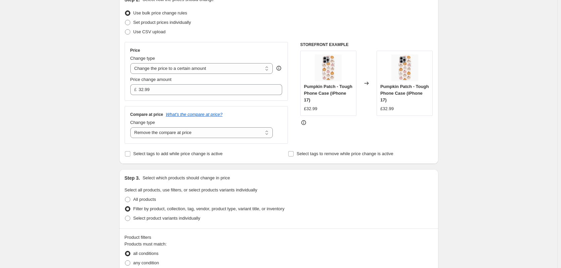
scroll to position [235, 0]
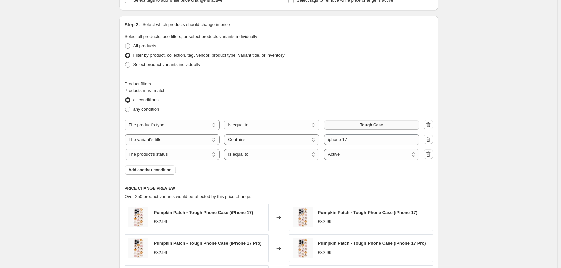
click at [367, 125] on span "Tough Case" at bounding box center [371, 124] width 23 height 5
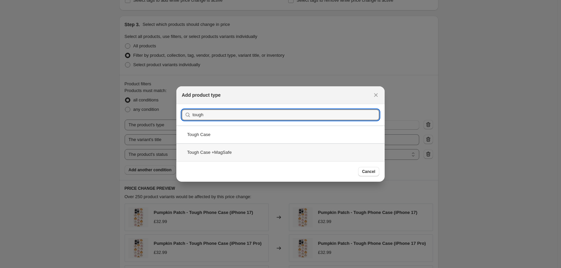
type input "tough"
click at [272, 150] on div "Tough Case +MagSafe" at bounding box center [280, 152] width 208 height 18
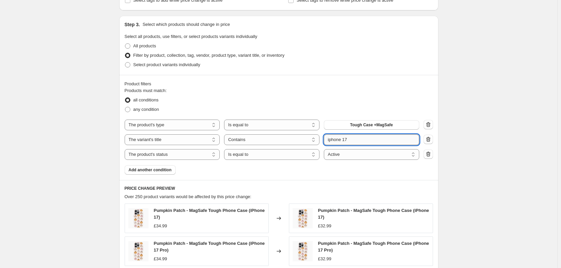
click at [365, 142] on input "iphone 17" at bounding box center [371, 139] width 95 height 11
click at [388, 141] on input "iphone 17" at bounding box center [371, 139] width 95 height 11
type input "iphone 12"
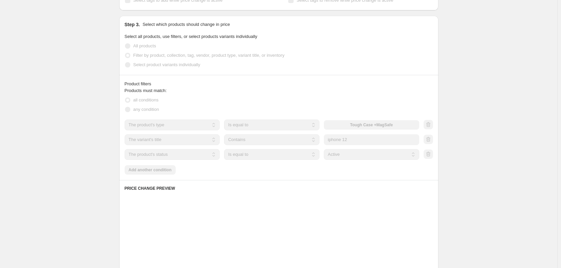
click at [483, 103] on div "Create new price [MEDICAL_DATA]. This page is ready Create new price [MEDICAL_D…" at bounding box center [278, 122] width 557 height 714
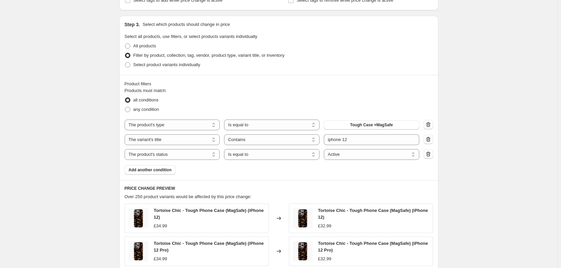
click at [453, 135] on div "Create new price [MEDICAL_DATA]. This page is ready Create new price [MEDICAL_D…" at bounding box center [278, 126] width 557 height 722
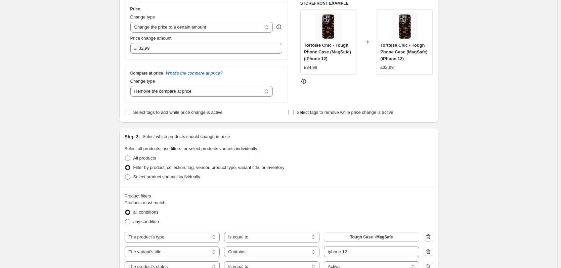
scroll to position [119, 0]
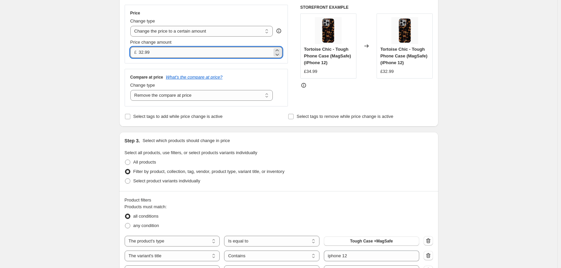
click at [144, 51] on input "32.99" at bounding box center [205, 52] width 133 height 11
type input "31.99"
click at [484, 109] on div "Create new price [MEDICAL_DATA]. This page is ready Create new price [MEDICAL_D…" at bounding box center [278, 242] width 557 height 722
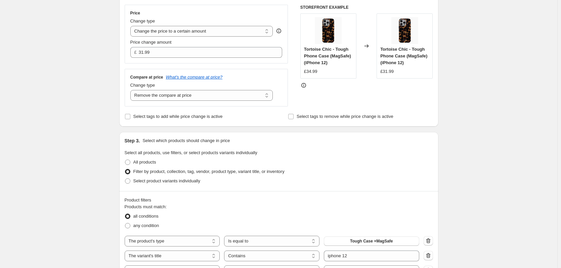
click at [88, 64] on div "Create new price [MEDICAL_DATA]. This page is ready Create new price [MEDICAL_D…" at bounding box center [278, 242] width 557 height 722
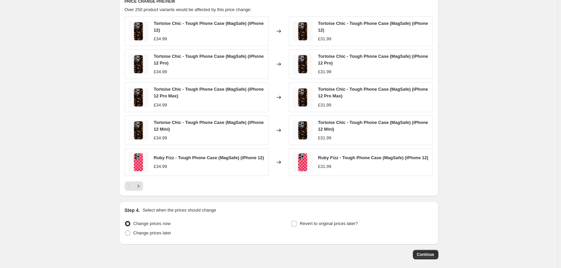
scroll to position [455, 0]
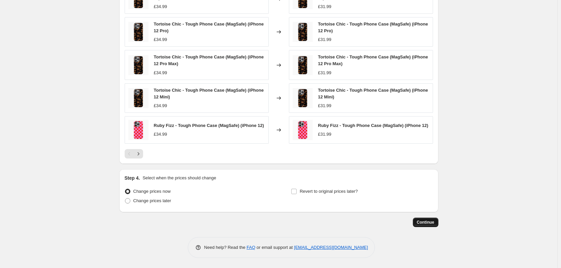
click at [433, 226] on button "Continue" at bounding box center [426, 222] width 26 height 9
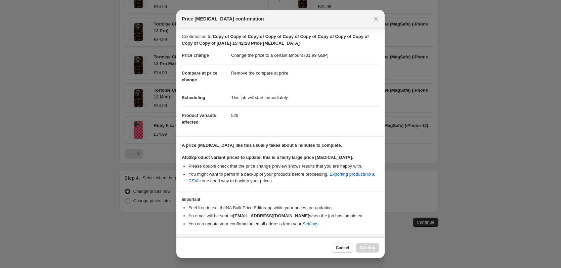
scroll to position [17, 0]
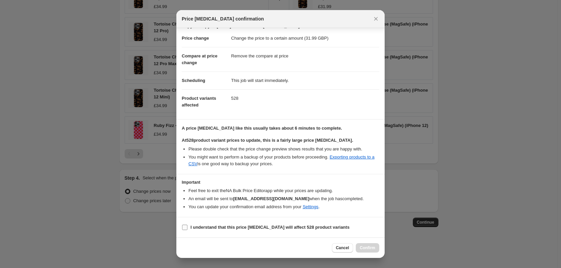
drag, startPoint x: 283, startPoint y: 225, endPoint x: 315, endPoint y: 227, distance: 32.0
click at [283, 225] on b "I understand that this price [MEDICAL_DATA] will affect 528 product variants" at bounding box center [269, 227] width 159 height 5
click at [187, 225] on input "I understand that this price [MEDICAL_DATA] will affect 528 product variants" at bounding box center [184, 227] width 5 height 5
checkbox input "true"
click at [377, 248] on button "Confirm" at bounding box center [368, 247] width 24 height 9
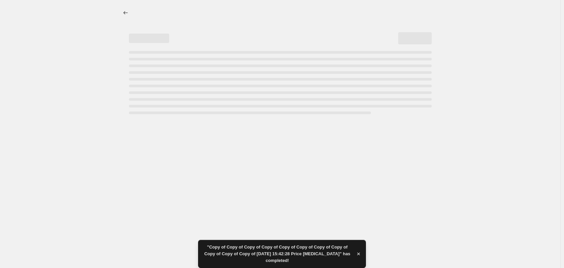
select select "remove"
select select "product_type"
select select "title"
select select "contains"
select select "product_status"
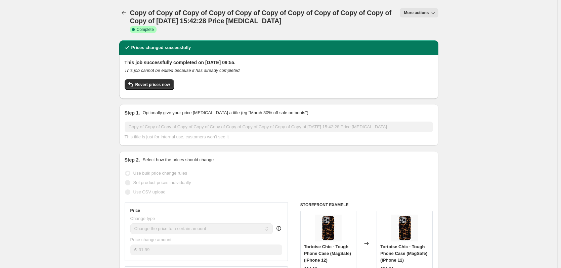
drag, startPoint x: 429, startPoint y: 12, endPoint x: 426, endPoint y: 17, distance: 5.6
click at [428, 12] on span "More actions" at bounding box center [416, 12] width 25 height 5
click at [427, 39] on span "Copy to new job" at bounding box center [422, 38] width 31 height 5
select select "remove"
select select "product_type"
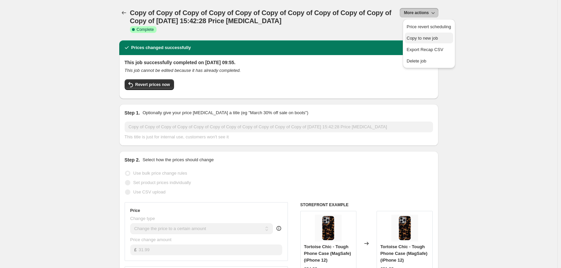
select select "title"
select select "contains"
select select "product_status"
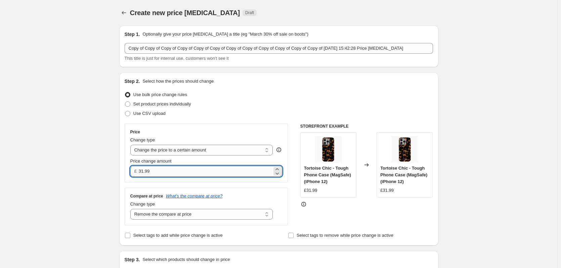
click at [143, 171] on input "31.99" at bounding box center [205, 171] width 133 height 11
click at [144, 171] on input "31.99" at bounding box center [205, 171] width 133 height 11
click at [143, 171] on input "31.99" at bounding box center [205, 171] width 133 height 11
type input "31.99"
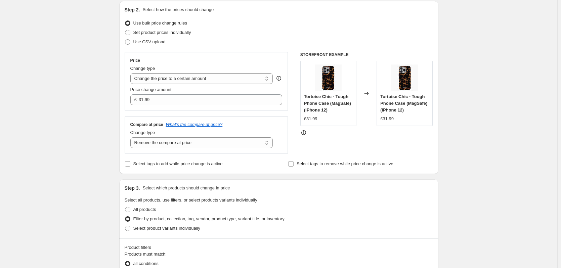
scroll to position [235, 0]
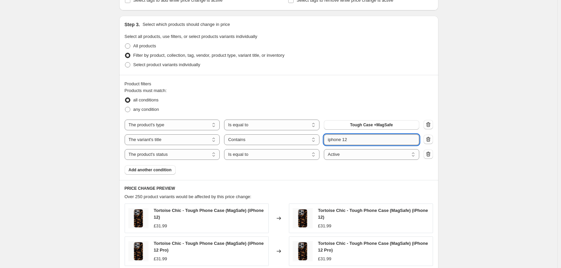
click at [359, 140] on input "iphone 12" at bounding box center [371, 139] width 95 height 11
type input "iphone 13"
click at [505, 130] on div "Create new price [MEDICAL_DATA]. This page is ready Create new price [MEDICAL_D…" at bounding box center [278, 126] width 557 height 722
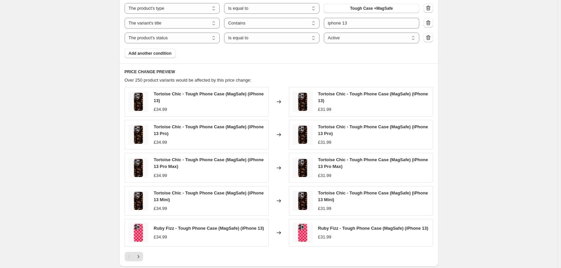
scroll to position [455, 0]
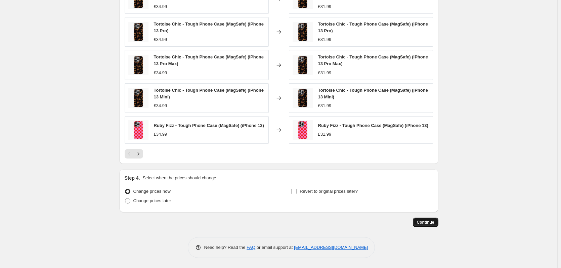
click at [423, 225] on button "Continue" at bounding box center [426, 222] width 26 height 9
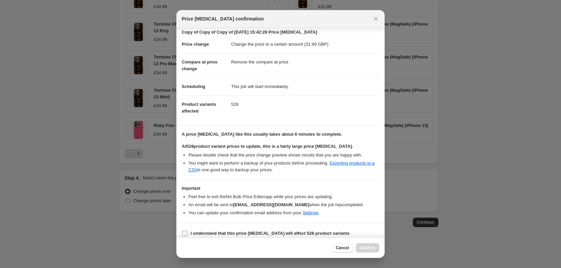
scroll to position [17, 0]
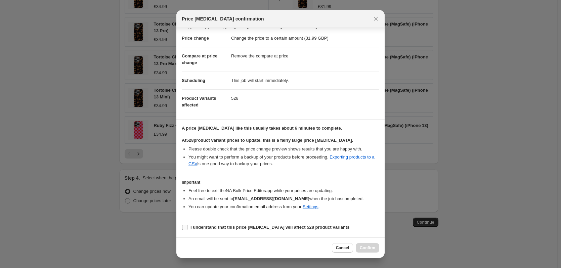
click at [262, 230] on b "I understand that this price [MEDICAL_DATA] will affect 528 product variants" at bounding box center [269, 227] width 159 height 5
click at [187, 230] on input "I understand that this price [MEDICAL_DATA] will affect 528 product variants" at bounding box center [184, 227] width 5 height 5
checkbox input "true"
click at [371, 249] on span "Confirm" at bounding box center [367, 247] width 15 height 5
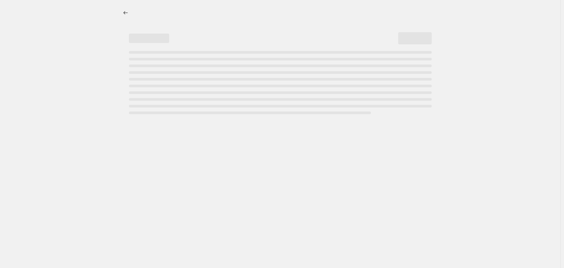
select select "remove"
select select "product_type"
select select "title"
select select "contains"
select select "product_status"
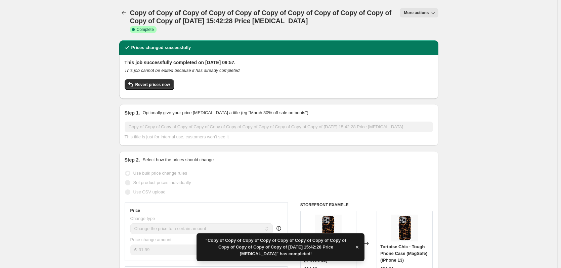
click at [423, 20] on div "Copy of Copy of Copy of Copy of Copy of Copy of Copy of Copy of Copy of Copy of…" at bounding box center [278, 20] width 319 height 24
click at [425, 13] on span "More actions" at bounding box center [416, 12] width 25 height 5
click at [425, 41] on span "Copy to new job" at bounding box center [429, 38] width 44 height 7
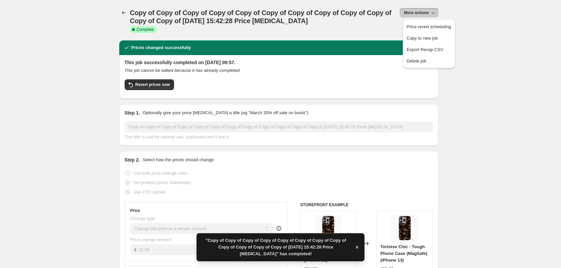
select select "remove"
select select "product_type"
select select "title"
select select "contains"
select select "product_status"
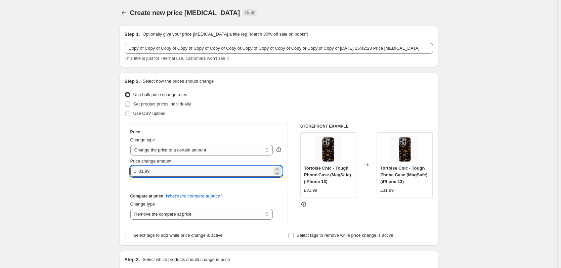
click at [201, 173] on input "31.99" at bounding box center [205, 171] width 133 height 11
click at [142, 173] on input "3.99" at bounding box center [205, 171] width 133 height 11
type input "32.99"
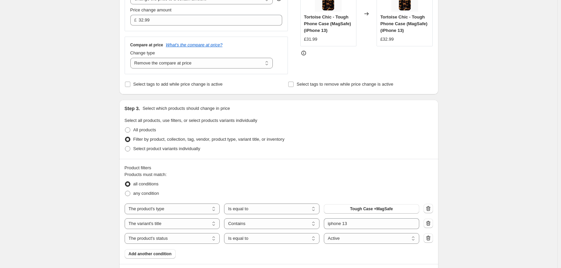
scroll to position [269, 0]
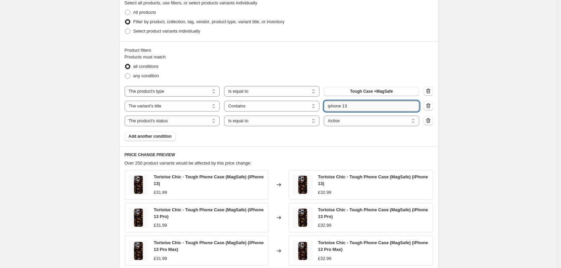
click at [353, 109] on input "iphone 13" at bounding box center [371, 106] width 95 height 11
type input "iphone 14"
click at [478, 109] on div "Create new price [MEDICAL_DATA]. This page is ready Create new price [MEDICAL_D…" at bounding box center [278, 92] width 557 height 722
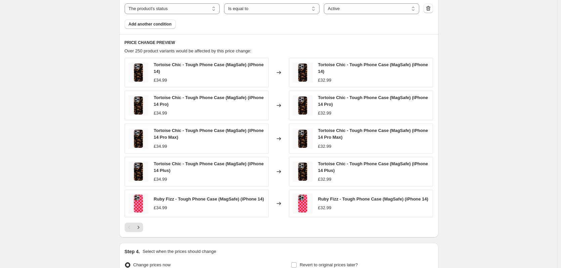
scroll to position [455, 0]
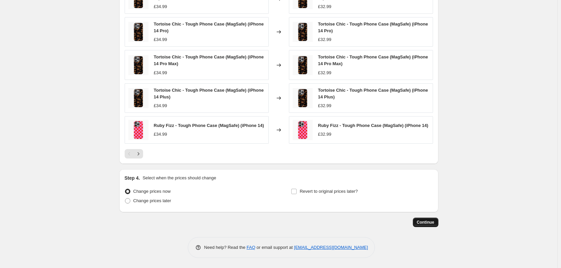
click at [431, 220] on span "Continue" at bounding box center [425, 222] width 17 height 5
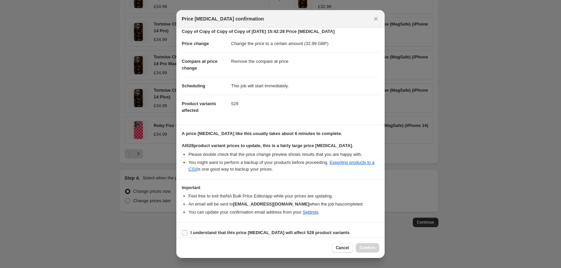
scroll to position [17, 0]
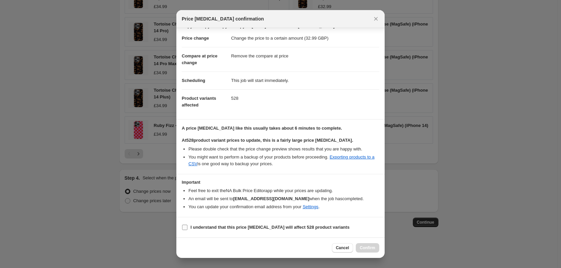
drag, startPoint x: 239, startPoint y: 224, endPoint x: 292, endPoint y: 228, distance: 52.6
click at [239, 224] on span "I understand that this price [MEDICAL_DATA] will affect 528 product variants" at bounding box center [269, 227] width 159 height 7
click at [187, 225] on input "I understand that this price [MEDICAL_DATA] will affect 528 product variants" at bounding box center [184, 227] width 5 height 5
checkbox input "true"
click at [369, 247] on span "Confirm" at bounding box center [367, 247] width 15 height 5
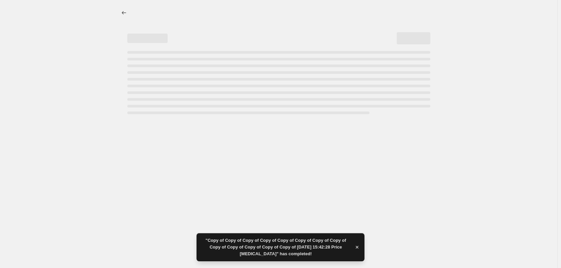
select select "remove"
select select "product_type"
select select "title"
select select "contains"
select select "product_status"
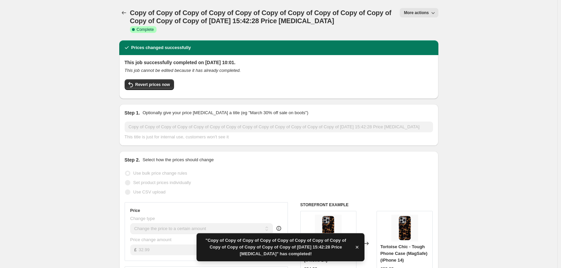
click at [406, 11] on button "More actions" at bounding box center [419, 12] width 38 height 9
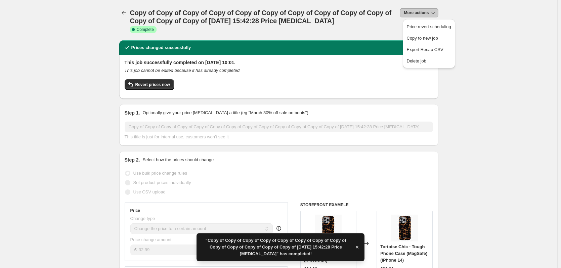
click at [421, 37] on span "Copy to new job" at bounding box center [422, 38] width 31 height 5
select select "remove"
select select "product_type"
select select "title"
select select "contains"
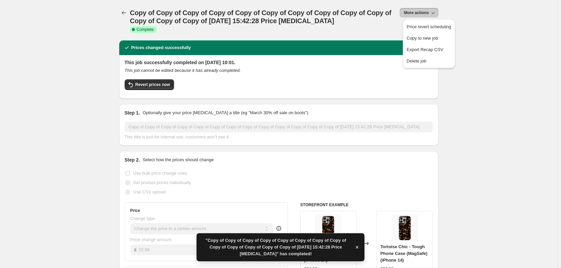
select select "product_status"
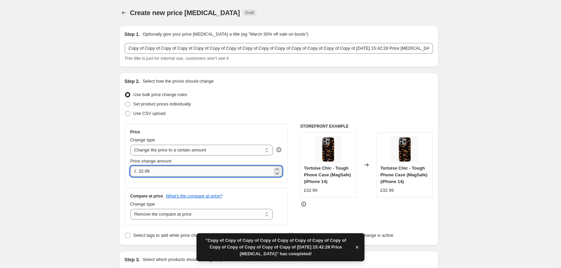
click at [144, 171] on input "32.99" at bounding box center [205, 171] width 133 height 11
type input "33.99"
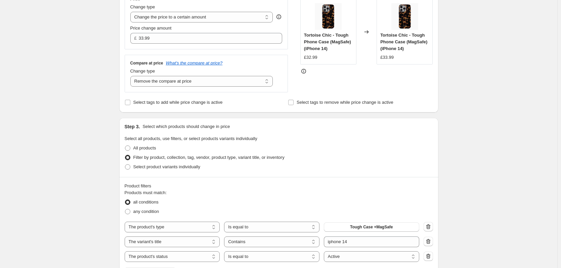
scroll to position [269, 0]
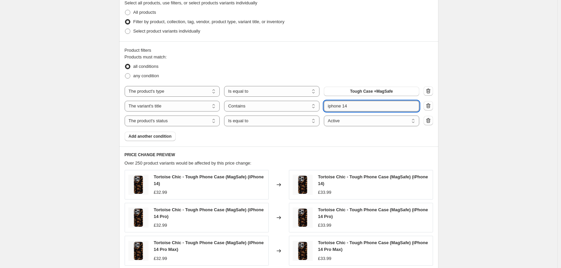
click at [353, 105] on input "iphone 14" at bounding box center [371, 106] width 95 height 11
type input "iphone 15"
click at [470, 73] on div "Create new price [MEDICAL_DATA]. This page is ready Create new price [MEDICAL_D…" at bounding box center [278, 92] width 557 height 722
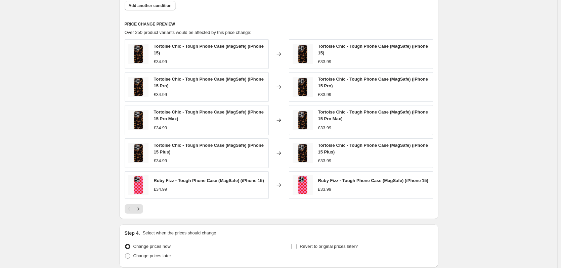
scroll to position [455, 0]
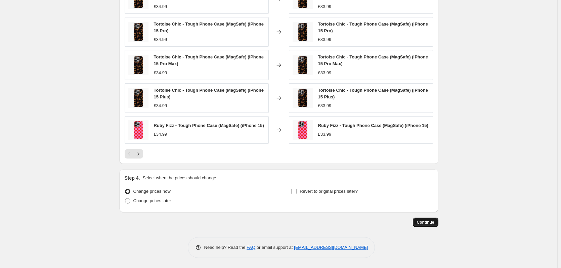
click at [434, 221] on span "Continue" at bounding box center [425, 222] width 17 height 5
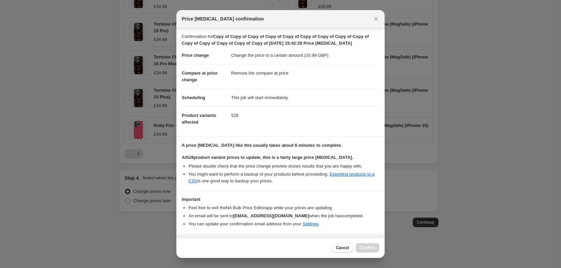
scroll to position [17, 0]
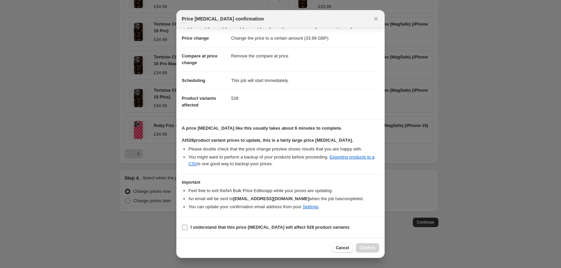
drag, startPoint x: 246, startPoint y: 228, endPoint x: 257, endPoint y: 230, distance: 11.2
click at [246, 228] on b "I understand that this price [MEDICAL_DATA] will affect 528 product variants" at bounding box center [269, 227] width 159 height 5
click at [187, 228] on input "I understand that this price [MEDICAL_DATA] will affect 528 product variants" at bounding box center [184, 227] width 5 height 5
checkbox input "true"
click at [364, 247] on span "Confirm" at bounding box center [367, 247] width 15 height 5
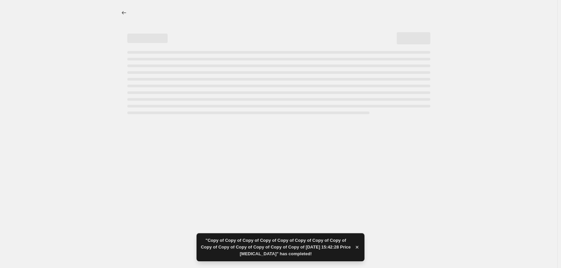
select select "remove"
select select "product_type"
select select "title"
select select "contains"
select select "product_status"
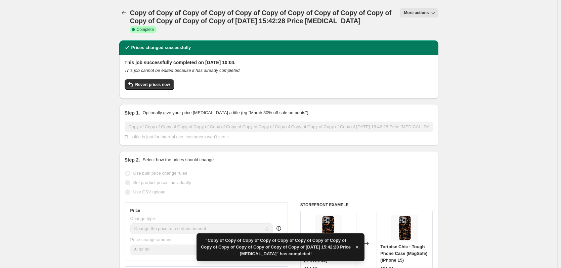
click at [422, 12] on span "More actions" at bounding box center [416, 12] width 25 height 5
click at [429, 36] on span "Copy to new job" at bounding box center [422, 38] width 31 height 5
select select "remove"
select select "product_type"
select select "title"
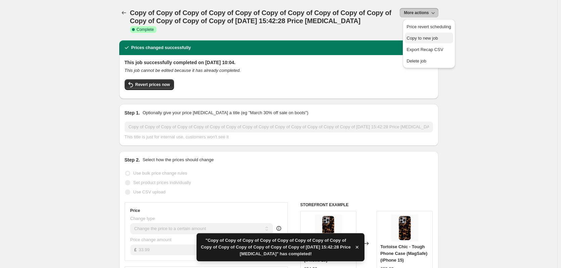
select select "contains"
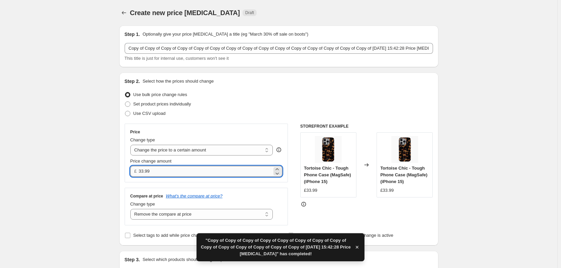
click at [143, 171] on input "33.99" at bounding box center [205, 171] width 133 height 11
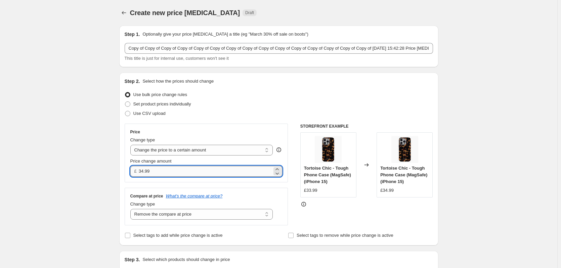
click at [142, 170] on input "34.99" at bounding box center [205, 171] width 133 height 11
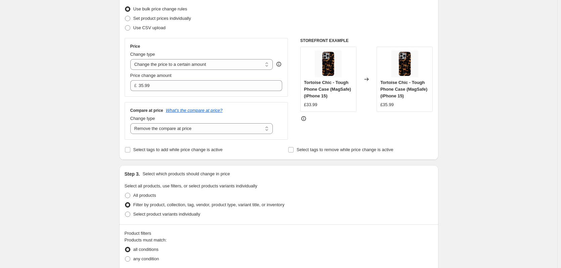
scroll to position [201, 0]
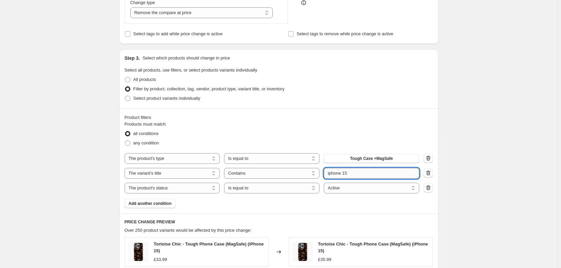
click at [377, 171] on input "iphone 15" at bounding box center [371, 173] width 95 height 11
click at [485, 108] on div "Create new price [MEDICAL_DATA]. This page is ready Create new price [MEDICAL_D…" at bounding box center [278, 160] width 557 height 722
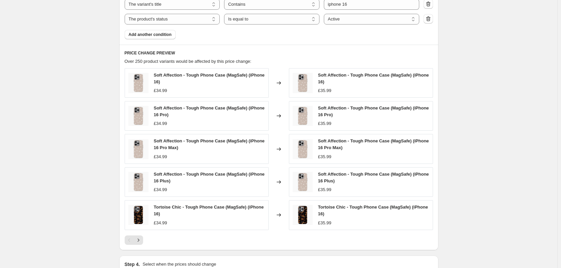
scroll to position [457, 0]
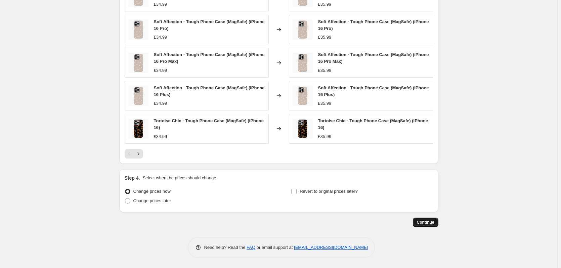
click at [419, 220] on button "Continue" at bounding box center [426, 222] width 26 height 9
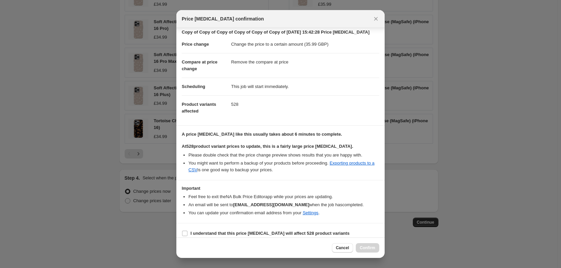
scroll to position [17, 0]
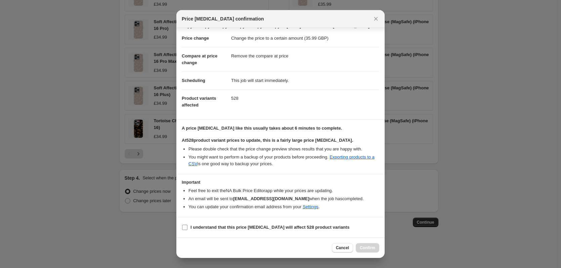
click at [268, 227] on b "I understand that this price [MEDICAL_DATA] will affect 528 product variants" at bounding box center [269, 227] width 159 height 5
click at [187, 227] on input "I understand that this price [MEDICAL_DATA] will affect 528 product variants" at bounding box center [184, 227] width 5 height 5
click at [369, 247] on span "Confirm" at bounding box center [367, 247] width 15 height 5
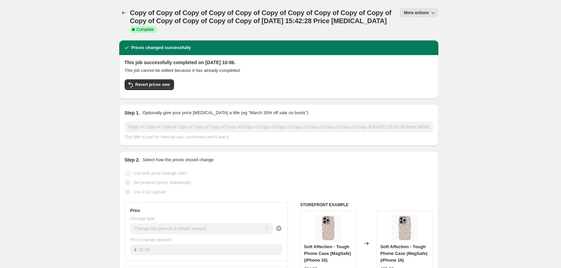
click at [429, 16] on button "More actions" at bounding box center [419, 12] width 38 height 9
click at [426, 43] on button "Copy to new job" at bounding box center [429, 38] width 48 height 11
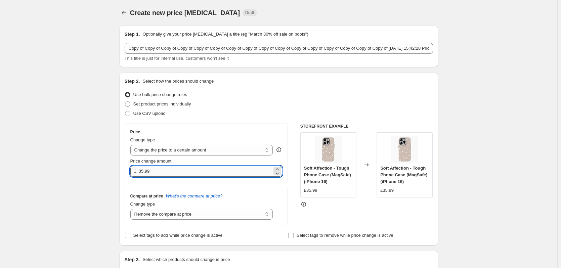
click at [146, 171] on input "35.99" at bounding box center [205, 171] width 133 height 11
click at [143, 171] on input "35.99" at bounding box center [205, 171] width 133 height 11
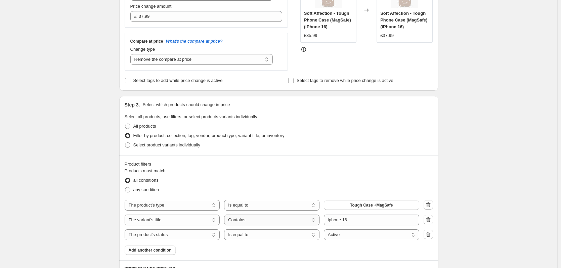
scroll to position [201, 0]
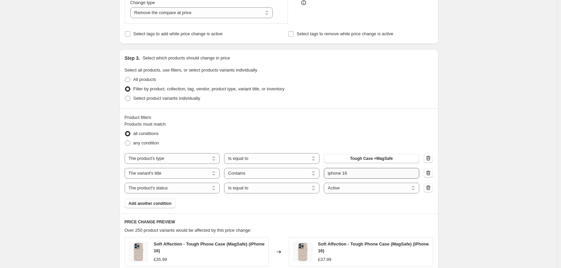
drag, startPoint x: 355, startPoint y: 168, endPoint x: 362, endPoint y: 173, distance: 8.5
click at [356, 169] on div "The product The product's collection The product's tag The product's vendor The…" at bounding box center [279, 173] width 308 height 40
click at [362, 173] on input "iphone 16" at bounding box center [371, 173] width 95 height 11
click at [477, 128] on div "Create new price [MEDICAL_DATA]. This page is ready Create new price [MEDICAL_D…" at bounding box center [278, 161] width 557 height 725
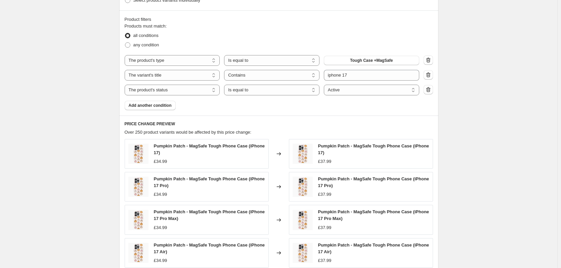
scroll to position [436, 0]
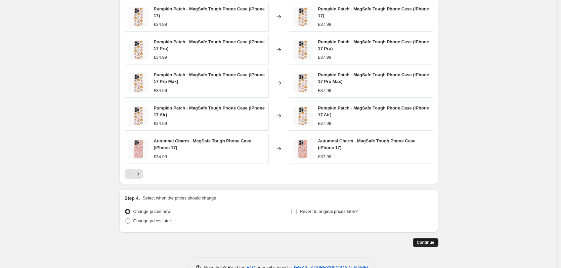
click at [424, 241] on span "Continue" at bounding box center [425, 242] width 17 height 5
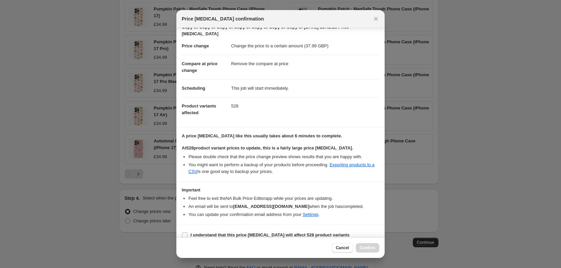
scroll to position [24, 0]
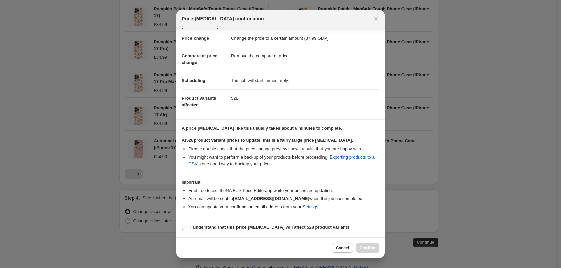
click at [264, 226] on b "I understand that this price [MEDICAL_DATA] will affect 528 product variants" at bounding box center [269, 227] width 159 height 5
click at [187, 226] on input "I understand that this price [MEDICAL_DATA] will affect 528 product variants" at bounding box center [184, 227] width 5 height 5
click at [373, 248] on span "Confirm" at bounding box center [367, 247] width 15 height 5
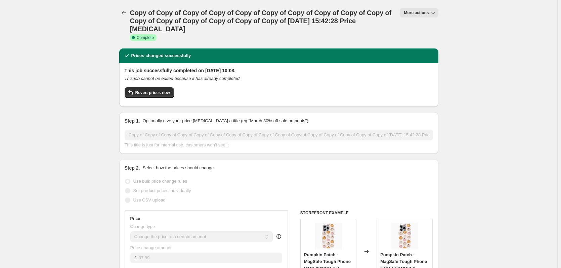
click at [415, 18] on div "Copy of Copy of Copy of Copy of Copy of Copy of Copy of Copy of Copy of Copy of…" at bounding box center [278, 24] width 319 height 32
click at [417, 17] on button "More actions" at bounding box center [419, 12] width 38 height 9
click at [430, 36] on span "Copy to new job" at bounding box center [422, 38] width 31 height 5
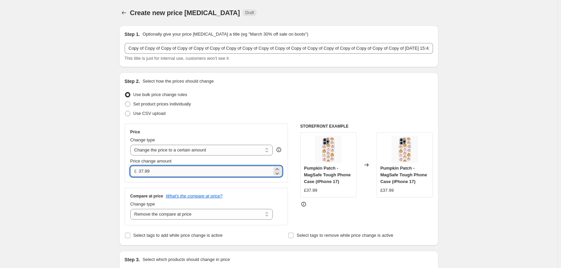
click at [144, 172] on input "37.99" at bounding box center [205, 171] width 133 height 11
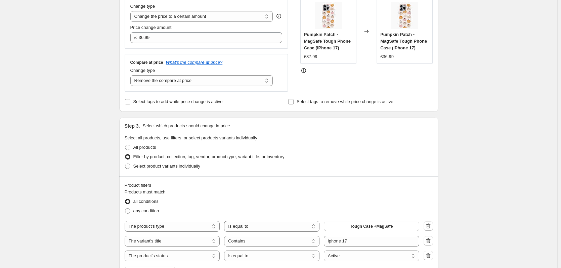
scroll to position [134, 0]
click at [473, 101] on div "Create new price [MEDICAL_DATA]. This page is ready Create new price [MEDICAL_D…" at bounding box center [278, 228] width 557 height 725
click at [366, 243] on input "iphone 17" at bounding box center [371, 240] width 95 height 11
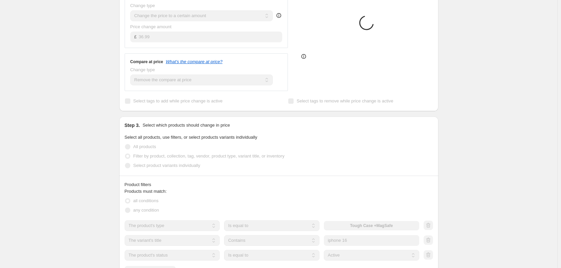
click at [494, 189] on div "Create new price [MEDICAL_DATA]. This page is ready Create new price [MEDICAL_D…" at bounding box center [278, 223] width 557 height 714
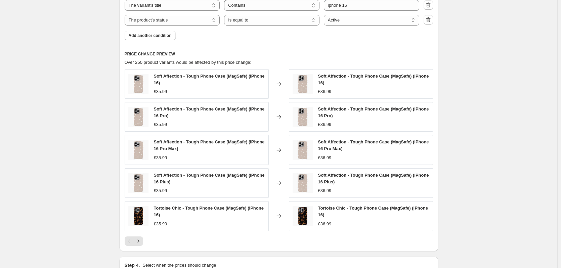
scroll to position [457, 0]
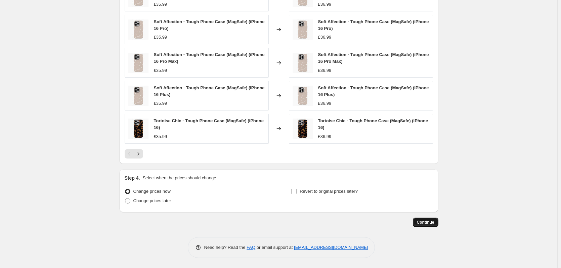
click at [428, 225] on button "Continue" at bounding box center [426, 222] width 26 height 9
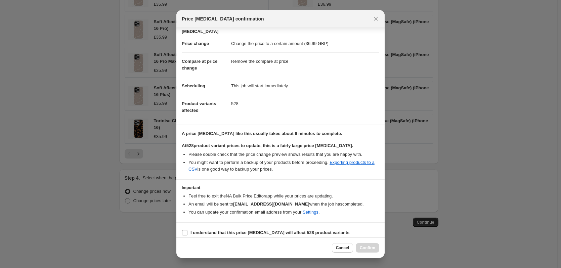
scroll to position [24, 0]
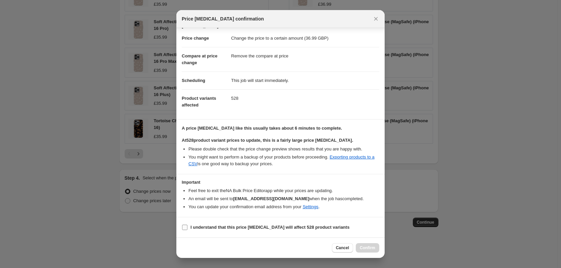
click at [275, 226] on b "I understand that this price [MEDICAL_DATA] will affect 528 product variants" at bounding box center [269, 227] width 159 height 5
click at [187, 226] on input "I understand that this price [MEDICAL_DATA] will affect 528 product variants" at bounding box center [184, 227] width 5 height 5
click at [364, 244] on button "Confirm" at bounding box center [368, 247] width 24 height 9
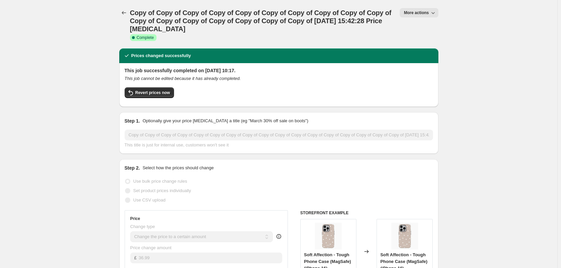
click at [411, 16] on button "More actions" at bounding box center [419, 12] width 38 height 9
click at [418, 13] on span "More actions" at bounding box center [416, 12] width 25 height 5
click at [426, 36] on span "Copy to new job" at bounding box center [422, 38] width 31 height 5
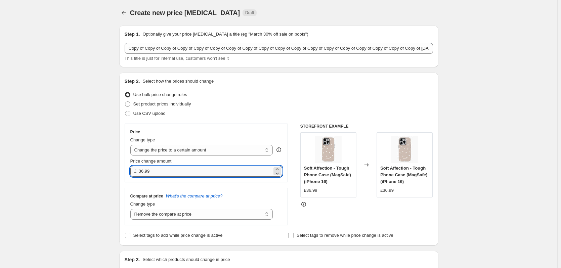
click at [144, 172] on input "36.99" at bounding box center [205, 171] width 133 height 11
click at [145, 170] on input "36.99" at bounding box center [205, 171] width 133 height 11
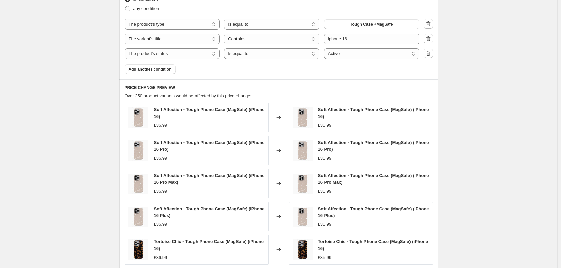
scroll to position [457, 0]
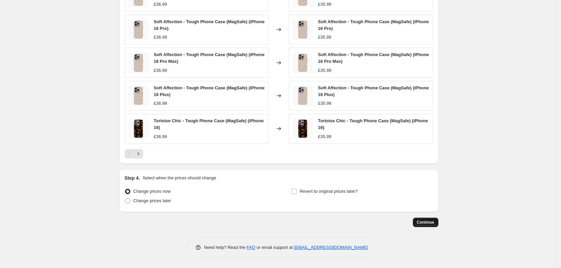
click at [434, 222] on span "Continue" at bounding box center [425, 222] width 17 height 5
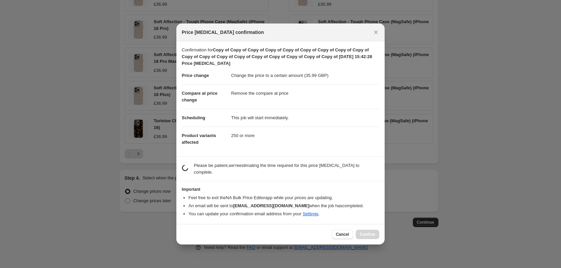
scroll to position [0, 0]
click at [351, 232] on button "Cancel" at bounding box center [342, 234] width 21 height 9
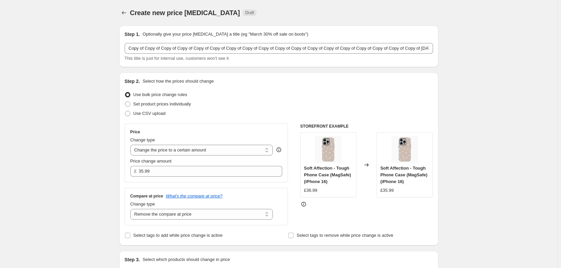
scroll to position [457, 0]
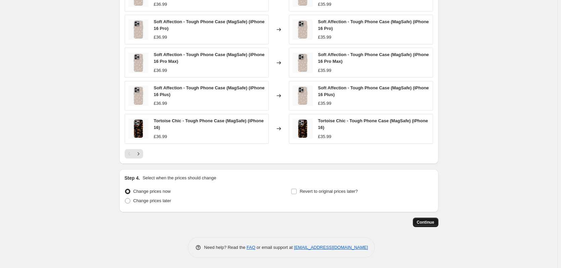
click at [430, 225] on button "Continue" at bounding box center [426, 222] width 26 height 9
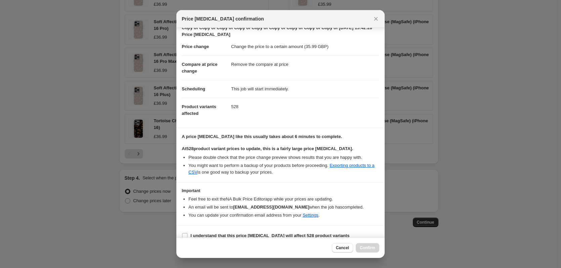
scroll to position [24, 0]
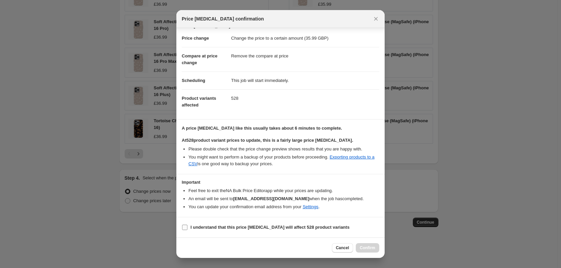
click at [287, 226] on b "I understand that this price [MEDICAL_DATA] will affect 528 product variants" at bounding box center [269, 227] width 159 height 5
click at [187, 226] on input "I understand that this price [MEDICAL_DATA] will affect 528 product variants" at bounding box center [184, 227] width 5 height 5
click at [368, 249] on span "Confirm" at bounding box center [367, 247] width 15 height 5
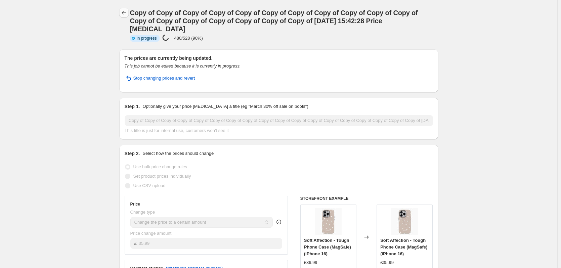
click at [123, 14] on icon "Price change jobs" at bounding box center [124, 12] width 7 height 7
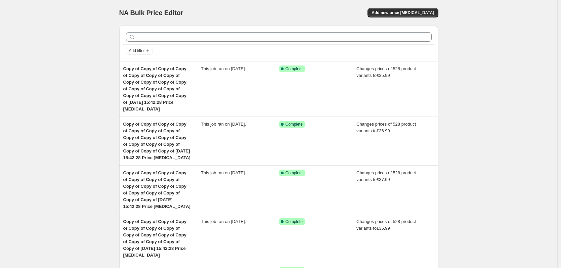
click at [237, 74] on div "This job ran on [DATE]." at bounding box center [240, 88] width 78 height 47
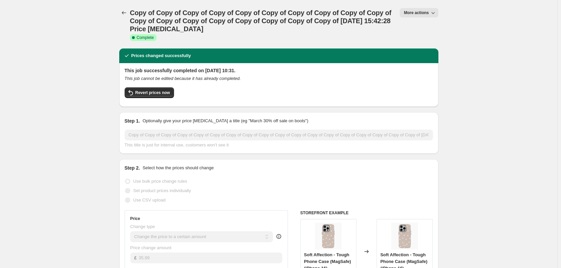
click at [422, 10] on button "More actions" at bounding box center [419, 12] width 38 height 9
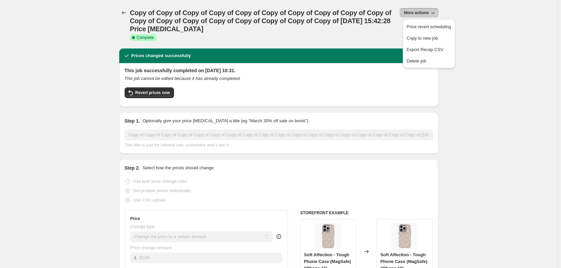
click at [427, 42] on button "Copy to new job" at bounding box center [429, 38] width 48 height 11
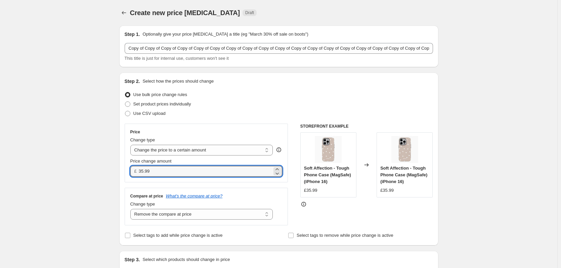
drag, startPoint x: 184, startPoint y: 172, endPoint x: 108, endPoint y: 165, distance: 75.9
paste input "6"
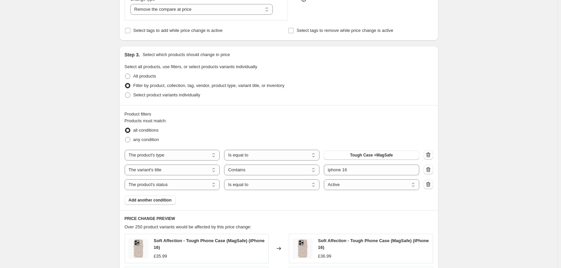
scroll to position [235, 0]
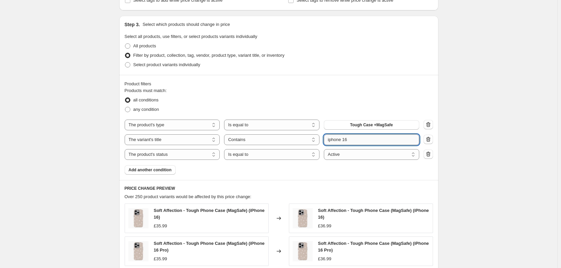
click at [362, 140] on input "iphone 16" at bounding box center [371, 139] width 95 height 11
click at [458, 140] on div "Create new price [MEDICAL_DATA]. This page is ready Create new price [MEDICAL_D…" at bounding box center [278, 127] width 557 height 725
click at [356, 139] on input "iphone 17" at bounding box center [371, 139] width 95 height 11
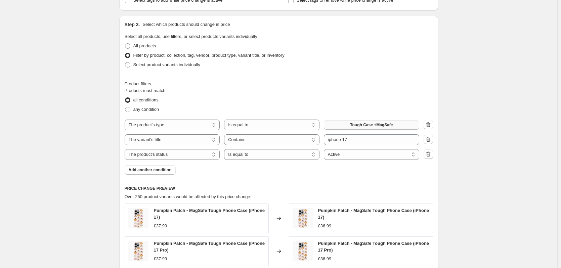
click at [400, 125] on button "Tough Case +MagSafe" at bounding box center [371, 124] width 95 height 9
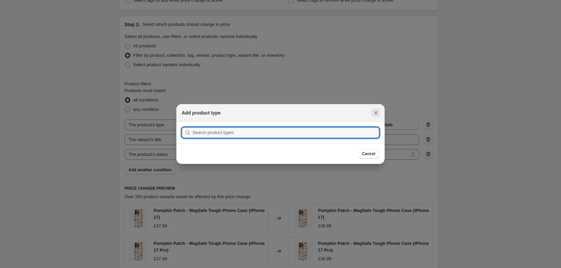
click at [375, 112] on icon "Close" at bounding box center [375, 112] width 7 height 7
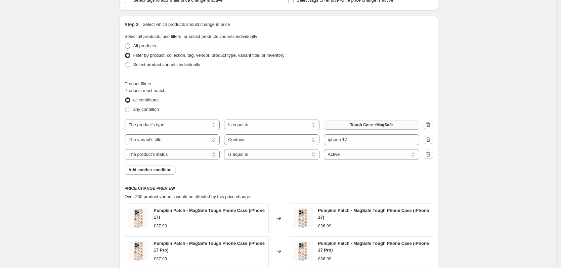
click at [361, 126] on span "Tough Case +MagSafe" at bounding box center [371, 124] width 43 height 5
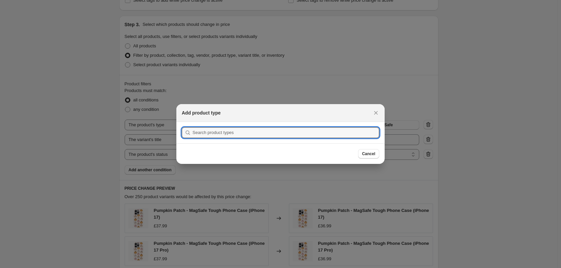
click at [229, 127] on section "Submit" at bounding box center [280, 132] width 208 height 21
click at [229, 129] on input ":r24v:" at bounding box center [285, 132] width 187 height 11
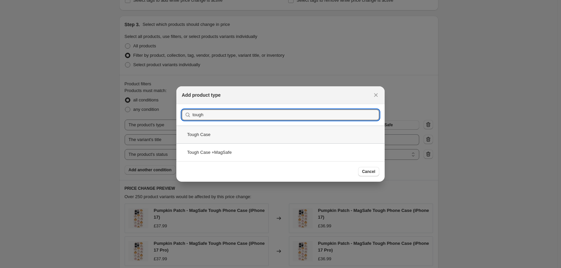
click at [230, 129] on div "Tough Case" at bounding box center [280, 135] width 208 height 18
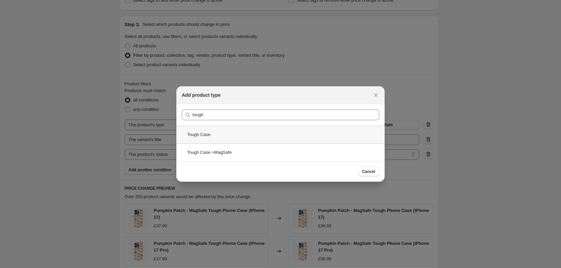
scroll to position [235, 0]
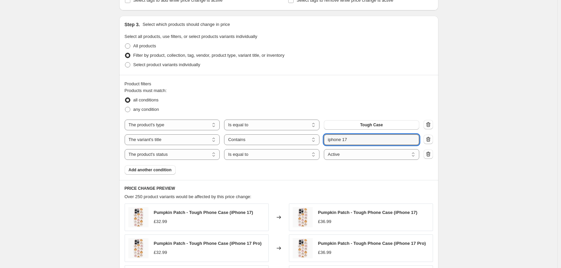
drag, startPoint x: 356, startPoint y: 141, endPoint x: 275, endPoint y: 131, distance: 81.8
click at [275, 131] on div "The product The product's collection The product's tag The product's vendor The…" at bounding box center [279, 140] width 308 height 40
click at [376, 140] on input "iphone 17" at bounding box center [371, 139] width 95 height 11
drag, startPoint x: 383, startPoint y: 140, endPoint x: 252, endPoint y: 134, distance: 130.8
click at [252, 139] on div "The product The product's collection The product's tag The product's vendor The…" at bounding box center [272, 139] width 294 height 11
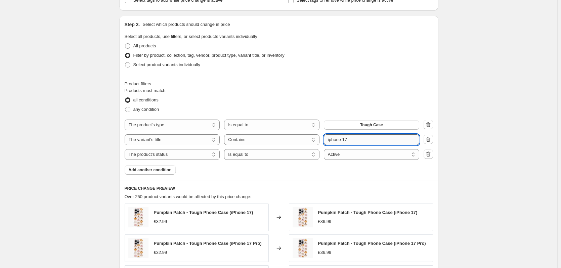
drag, startPoint x: 379, startPoint y: 142, endPoint x: 388, endPoint y: 140, distance: 9.2
click at [379, 142] on input "iphone 17" at bounding box center [371, 139] width 95 height 11
drag, startPoint x: 394, startPoint y: 140, endPoint x: 280, endPoint y: 139, distance: 114.2
click at [280, 139] on div "The product The product's collection The product's tag The product's vendor The…" at bounding box center [272, 139] width 294 height 11
drag, startPoint x: 470, startPoint y: 97, endPoint x: 471, endPoint y: 102, distance: 4.5
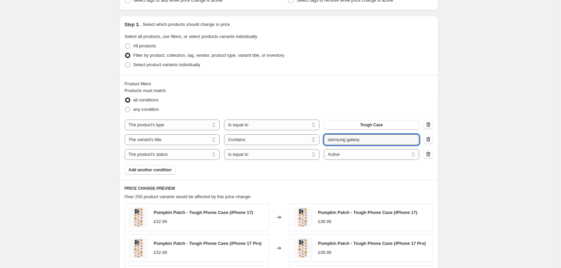
click at [470, 97] on div "Create new price [MEDICAL_DATA]. This page is ready Create new price [MEDICAL_D…" at bounding box center [278, 123] width 557 height 716
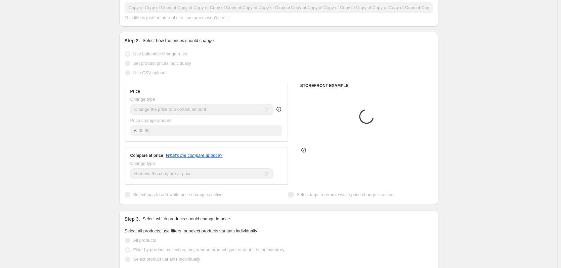
scroll to position [34, 0]
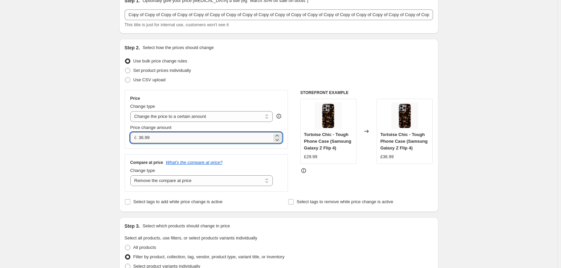
click at [162, 139] on input "36.99" at bounding box center [205, 137] width 133 height 11
drag, startPoint x: 177, startPoint y: 136, endPoint x: 82, endPoint y: 126, distance: 94.8
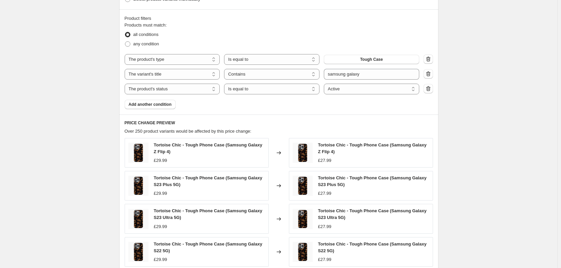
scroll to position [436, 0]
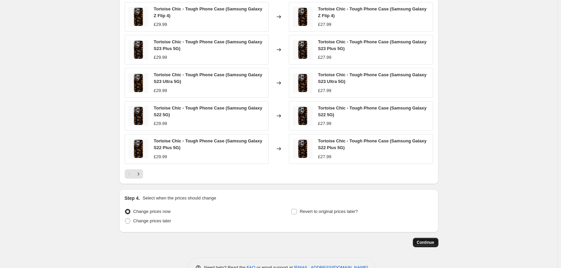
click at [430, 246] on button "Continue" at bounding box center [426, 242] width 26 height 9
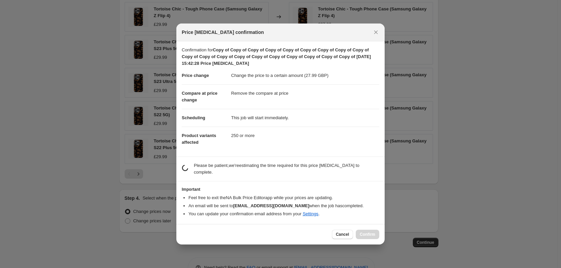
drag, startPoint x: 379, startPoint y: 34, endPoint x: 395, endPoint y: 92, distance: 59.4
click at [379, 34] on button "Close" at bounding box center [375, 32] width 9 height 9
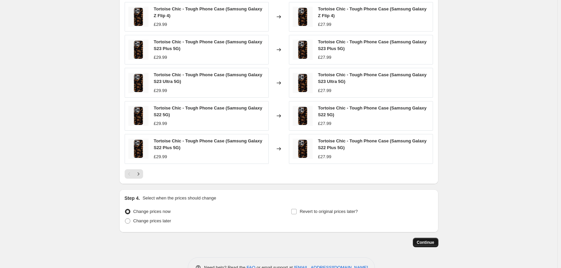
click at [425, 246] on button "Continue" at bounding box center [426, 242] width 26 height 9
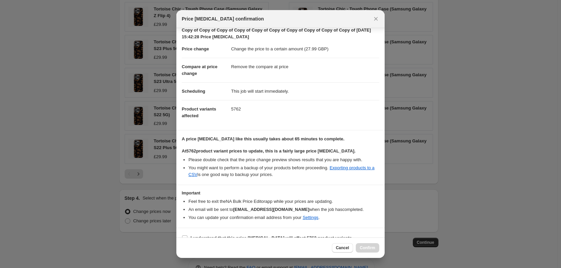
scroll to position [24, 0]
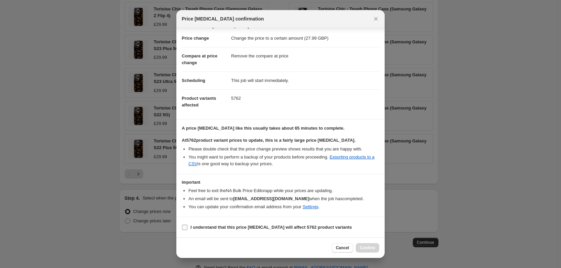
click at [271, 230] on span "I understand that this price [MEDICAL_DATA] will affect 5762 product variants" at bounding box center [271, 227] width 162 height 7
click at [187, 230] on input "I understand that this price [MEDICAL_DATA] will affect 5762 product variants" at bounding box center [184, 227] width 5 height 5
click at [368, 248] on span "Confirm" at bounding box center [367, 247] width 15 height 5
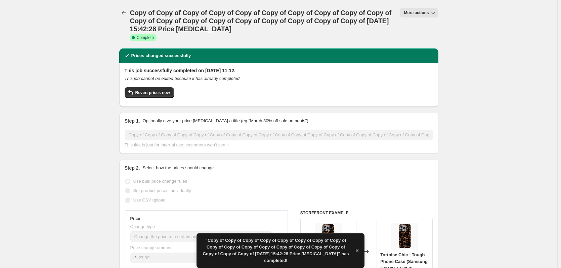
click at [431, 13] on icon "button" at bounding box center [432, 12] width 7 height 7
click at [432, 41] on span "Copy to new job" at bounding box center [429, 38] width 44 height 7
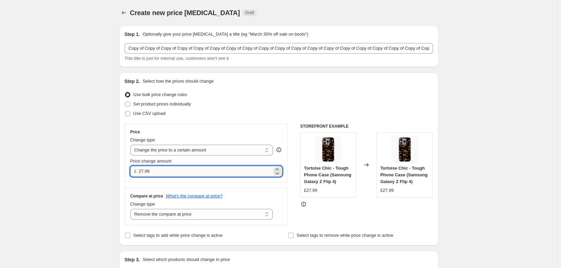
drag, startPoint x: 171, startPoint y: 173, endPoint x: 154, endPoint y: 172, distance: 16.8
click at [171, 173] on input "27.99" at bounding box center [205, 171] width 133 height 11
click at [144, 169] on input "27.99" at bounding box center [205, 171] width 133 height 11
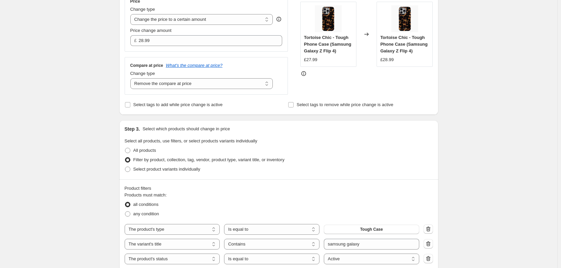
scroll to position [269, 0]
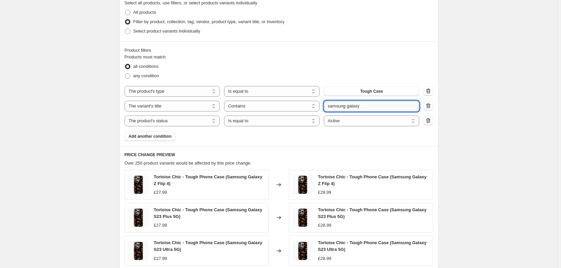
click at [365, 105] on input "samsung galaxy" at bounding box center [371, 106] width 95 height 11
click at [487, 104] on div "Create new price [MEDICAL_DATA]. This page is ready Create new price [MEDICAL_D…" at bounding box center [278, 93] width 557 height 725
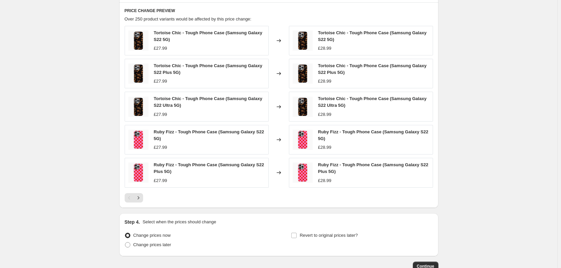
scroll to position [457, 0]
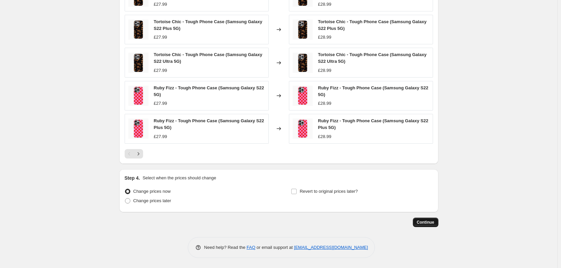
click at [428, 220] on span "Continue" at bounding box center [425, 222] width 17 height 5
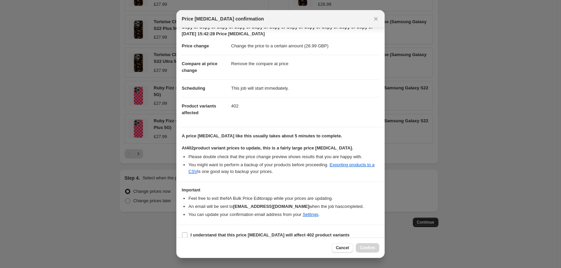
scroll to position [24, 0]
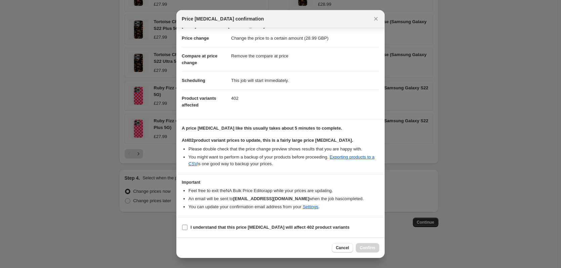
drag, startPoint x: 246, startPoint y: 225, endPoint x: 256, endPoint y: 225, distance: 9.7
click at [246, 225] on b "I understand that this price [MEDICAL_DATA] will affect 402 product variants" at bounding box center [269, 227] width 159 height 5
click at [187, 225] on input "I understand that this price [MEDICAL_DATA] will affect 402 product variants" at bounding box center [184, 227] width 5 height 5
click at [374, 248] on span "Confirm" at bounding box center [367, 247] width 15 height 5
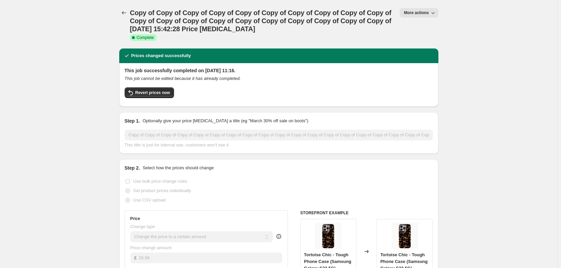
click at [416, 8] on button "More actions" at bounding box center [419, 12] width 38 height 9
click at [431, 36] on span "Copy to new job" at bounding box center [422, 38] width 31 height 5
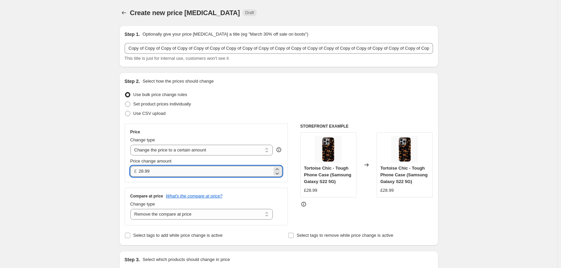
click at [146, 170] on input "28.99" at bounding box center [205, 171] width 133 height 11
click at [143, 170] on input "28.99" at bounding box center [205, 171] width 133 height 11
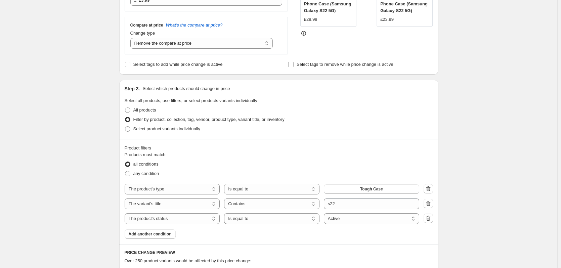
scroll to position [34, 0]
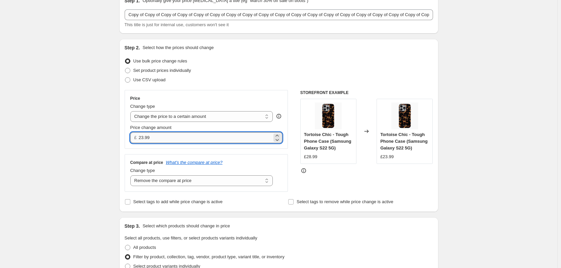
click at [144, 138] on input "23.99" at bounding box center [205, 137] width 133 height 11
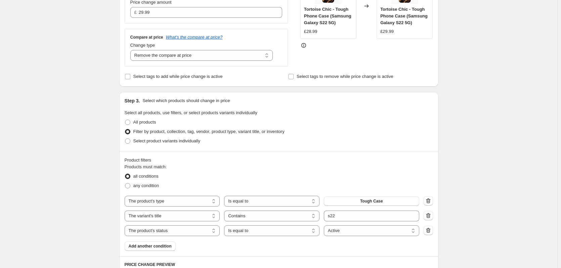
scroll to position [235, 0]
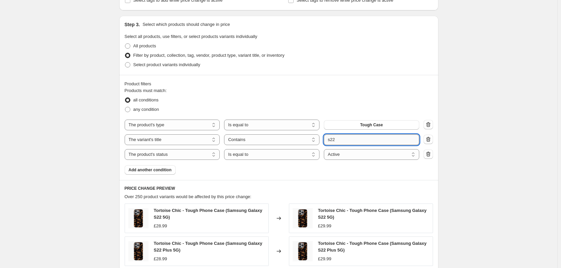
drag, startPoint x: 340, startPoint y: 142, endPoint x: 334, endPoint y: 142, distance: 5.7
click at [334, 142] on input "s22" at bounding box center [371, 139] width 95 height 11
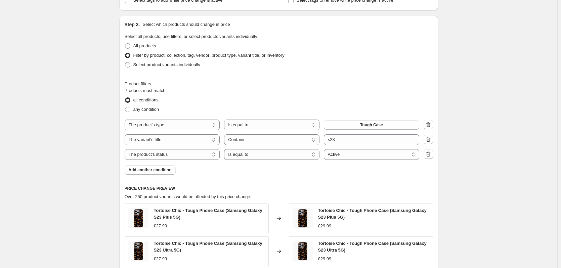
click at [509, 155] on div "Create new price [MEDICAL_DATA]. This page is ready Create new price [MEDICAL_D…" at bounding box center [278, 127] width 557 height 725
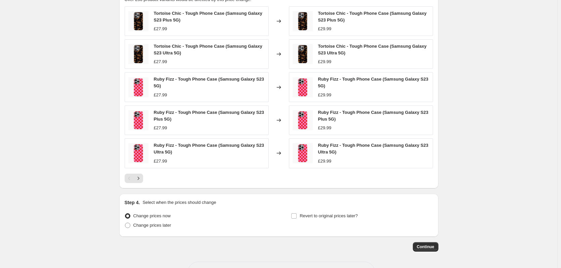
scroll to position [457, 0]
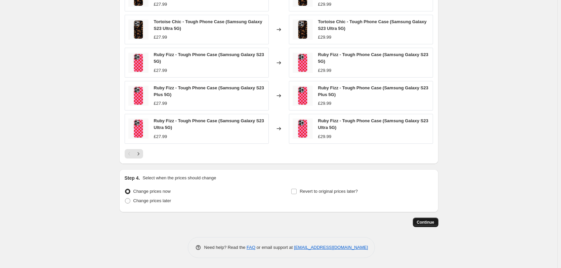
click at [431, 218] on button "Continue" at bounding box center [426, 222] width 26 height 9
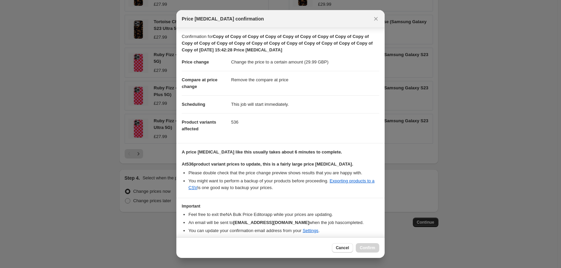
scroll to position [24, 0]
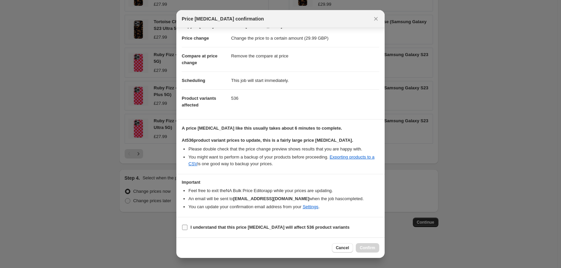
drag, startPoint x: 272, startPoint y: 227, endPoint x: 305, endPoint y: 230, distance: 32.7
click at [272, 227] on b "I understand that this price [MEDICAL_DATA] will affect 536 product variants" at bounding box center [269, 227] width 159 height 5
click at [187, 227] on input "I understand that this price [MEDICAL_DATA] will affect 536 product variants" at bounding box center [184, 227] width 5 height 5
click at [369, 244] on button "Confirm" at bounding box center [368, 247] width 24 height 9
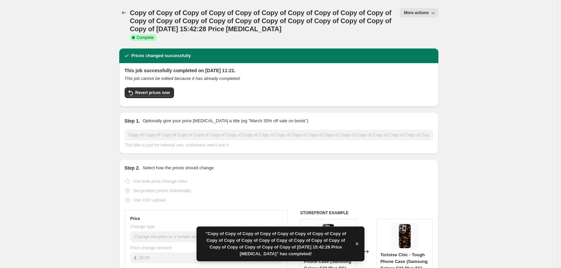
click at [423, 4] on div "Copy of Copy of Copy of Copy of Copy of Copy of Copy of Copy of Copy of Copy of…" at bounding box center [278, 24] width 319 height 48
click at [423, 9] on button "More actions" at bounding box center [419, 12] width 38 height 9
click at [423, 36] on span "Copy to new job" at bounding box center [422, 38] width 31 height 5
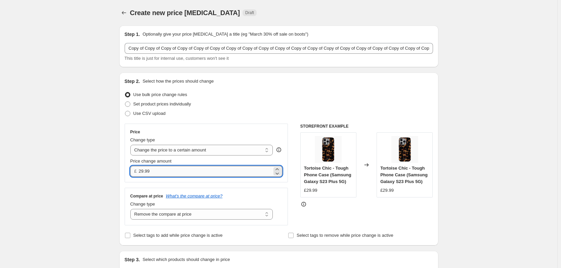
drag, startPoint x: 150, startPoint y: 171, endPoint x: 142, endPoint y: 171, distance: 8.4
click at [142, 171] on input "29.99" at bounding box center [205, 171] width 133 height 11
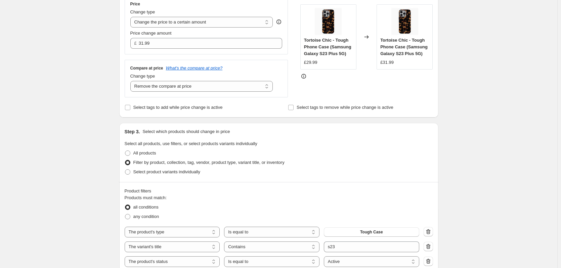
scroll to position [269, 0]
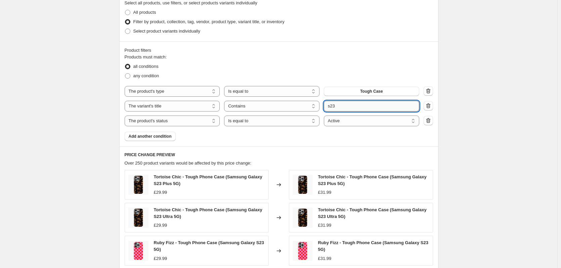
click at [353, 110] on input "s23" at bounding box center [371, 106] width 95 height 11
click at [477, 91] on div "Create new price [MEDICAL_DATA]. This page is ready Create new price [MEDICAL_D…" at bounding box center [278, 93] width 557 height 725
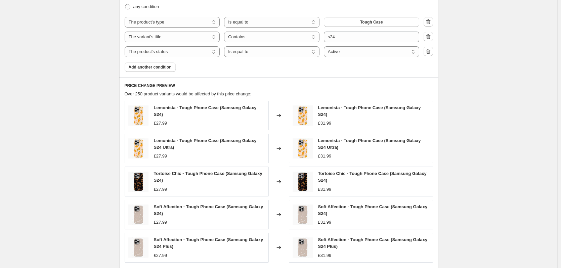
scroll to position [455, 0]
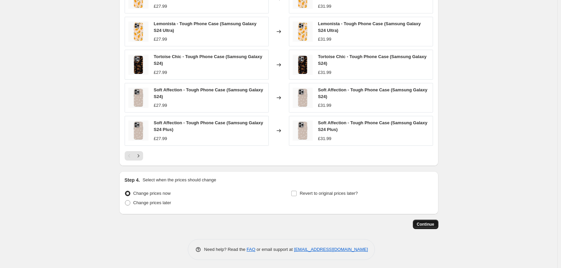
click at [434, 225] on span "Continue" at bounding box center [425, 224] width 17 height 5
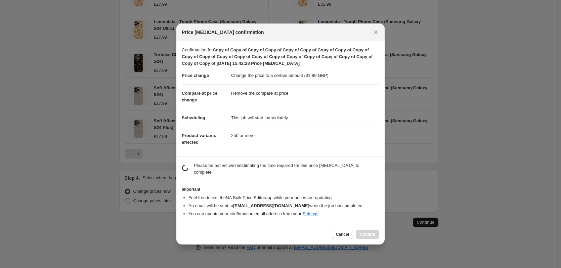
scroll to position [0, 0]
click at [341, 234] on span "Cancel" at bounding box center [342, 234] width 13 height 5
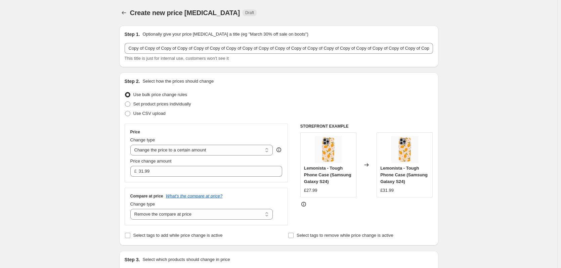
scroll to position [455, 0]
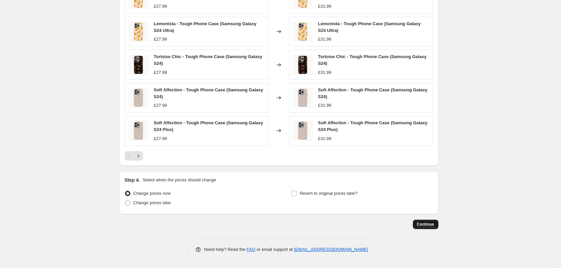
click at [432, 222] on span "Continue" at bounding box center [425, 224] width 17 height 5
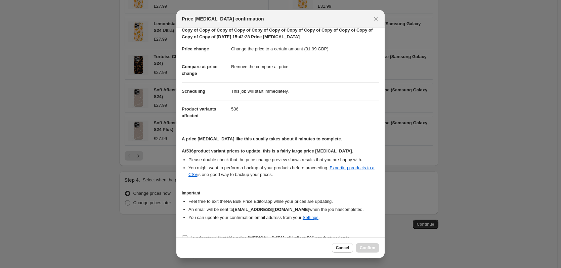
scroll to position [24, 0]
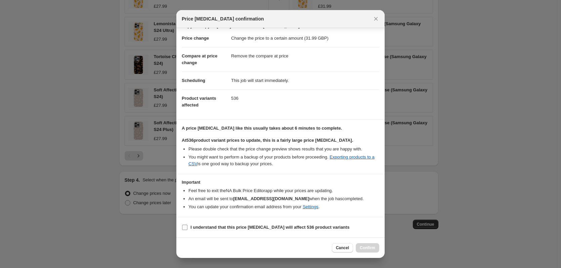
click at [261, 225] on b "I understand that this price [MEDICAL_DATA] will affect 536 product variants" at bounding box center [269, 227] width 159 height 5
click at [187, 225] on input "I understand that this price [MEDICAL_DATA] will affect 536 product variants" at bounding box center [184, 227] width 5 height 5
click at [373, 248] on span "Confirm" at bounding box center [367, 247] width 15 height 5
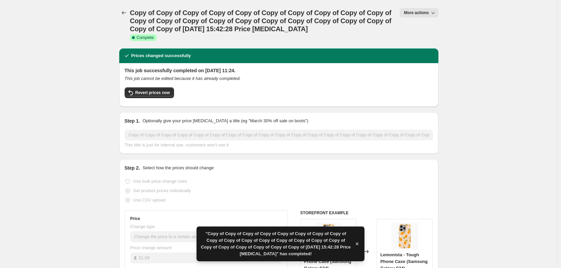
click at [420, 14] on span "More actions" at bounding box center [416, 12] width 25 height 5
click at [421, 37] on span "Copy to new job" at bounding box center [422, 38] width 31 height 5
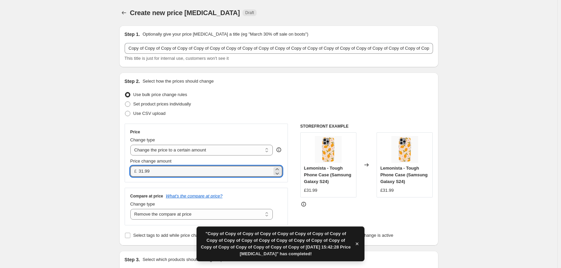
drag, startPoint x: 162, startPoint y: 174, endPoint x: 135, endPoint y: 170, distance: 26.5
click at [135, 170] on div "£ 31.99" at bounding box center [206, 171] width 152 height 11
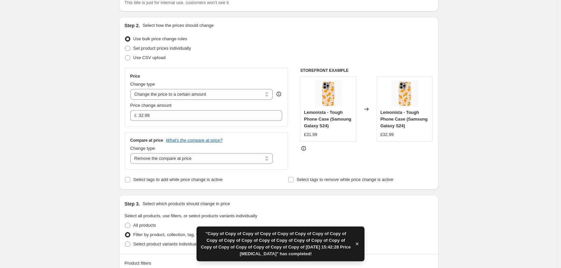
scroll to position [269, 0]
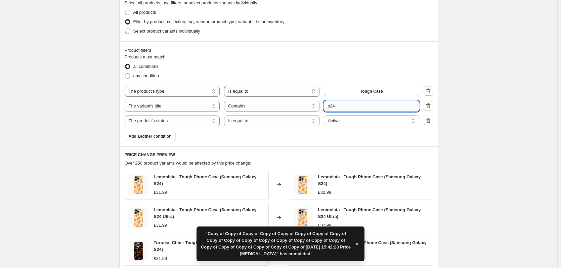
click at [343, 106] on input "s24" at bounding box center [371, 106] width 95 height 11
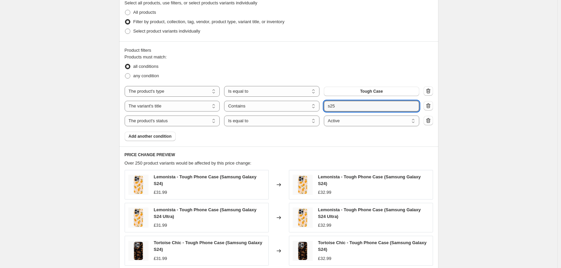
click at [512, 92] on div "Create new price [MEDICAL_DATA]. This page is ready Create new price [MEDICAL_D…" at bounding box center [278, 93] width 557 height 725
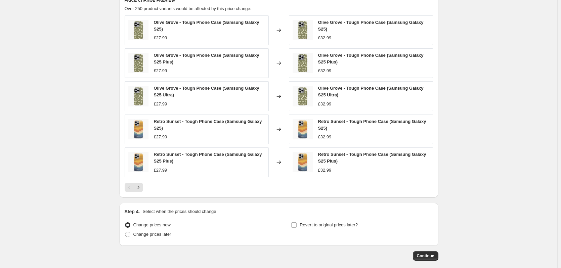
scroll to position [457, 0]
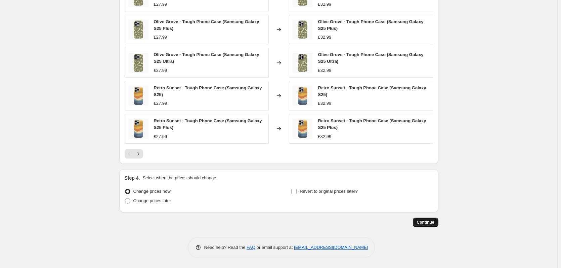
click at [428, 224] on span "Continue" at bounding box center [425, 222] width 17 height 5
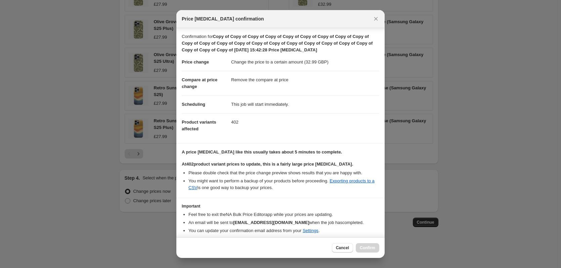
scroll to position [24, 0]
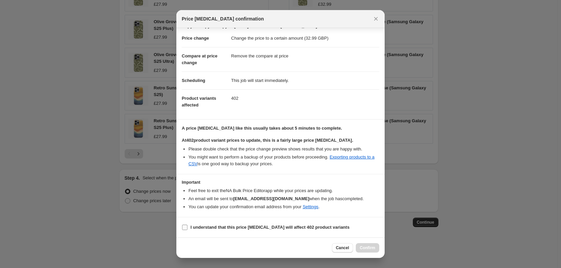
click at [269, 226] on b "I understand that this price [MEDICAL_DATA] will affect 402 product variants" at bounding box center [269, 227] width 159 height 5
click at [187, 226] on input "I understand that this price [MEDICAL_DATA] will affect 402 product variants" at bounding box center [184, 227] width 5 height 5
click at [369, 247] on span "Confirm" at bounding box center [367, 247] width 15 height 5
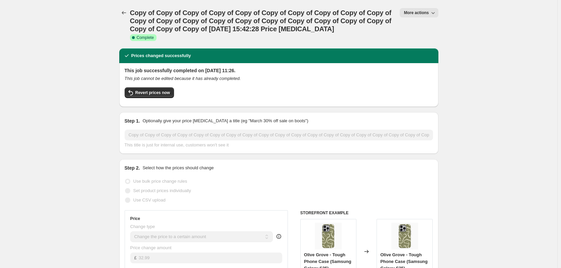
click at [417, 13] on span "More actions" at bounding box center [416, 12] width 25 height 5
click at [424, 40] on span "Copy to new job" at bounding box center [422, 38] width 31 height 5
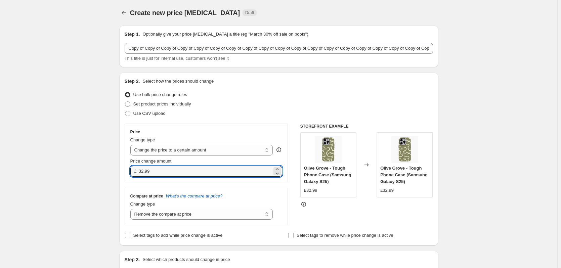
drag, startPoint x: 165, startPoint y: 169, endPoint x: 96, endPoint y: 146, distance: 73.2
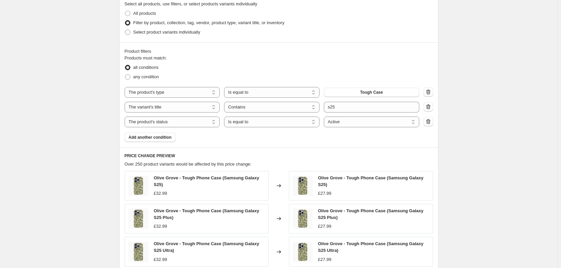
scroll to position [269, 0]
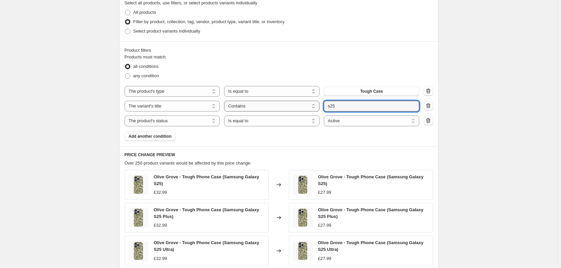
drag, startPoint x: 375, startPoint y: 102, endPoint x: 283, endPoint y: 105, distance: 91.4
click at [284, 105] on div "The product The product's collection The product's tag The product's vendor The…" at bounding box center [272, 106] width 294 height 11
click at [534, 73] on div "Create new price [MEDICAL_DATA]. This page is ready Create new price [MEDICAL_D…" at bounding box center [278, 93] width 557 height 725
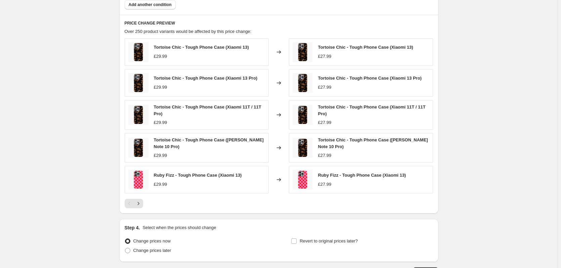
scroll to position [450, 0]
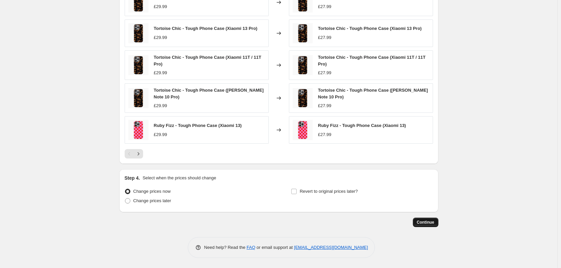
click at [423, 222] on span "Continue" at bounding box center [425, 222] width 17 height 5
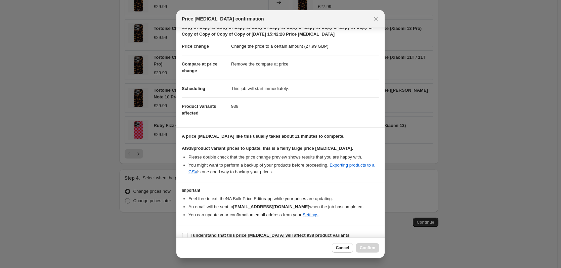
scroll to position [24, 0]
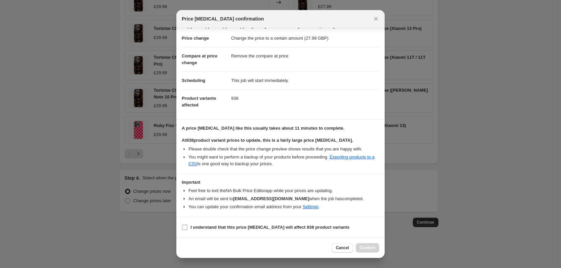
click at [287, 226] on b "I understand that this price [MEDICAL_DATA] will affect 938 product variants" at bounding box center [269, 227] width 159 height 5
click at [187, 226] on input "I understand that this price [MEDICAL_DATA] will affect 938 product variants" at bounding box center [184, 227] width 5 height 5
click at [360, 246] on button "Confirm" at bounding box center [368, 247] width 24 height 9
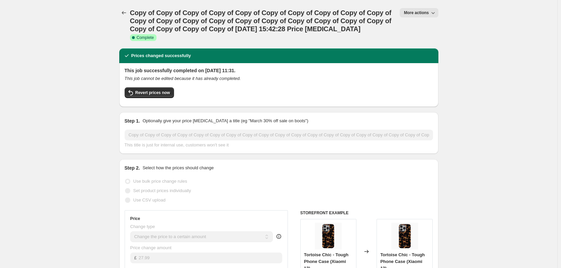
select select "remove"
select select "product_type"
select select "title"
select select "contains"
select select "product_status"
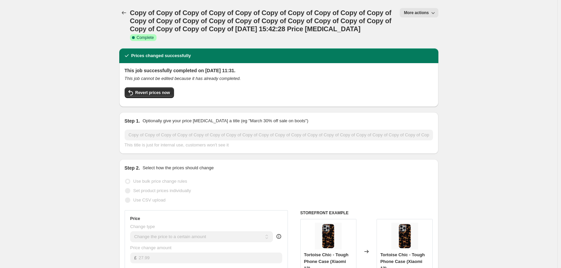
click at [428, 15] on span "More actions" at bounding box center [416, 12] width 25 height 5
click at [431, 39] on span "Copy to new job" at bounding box center [422, 38] width 31 height 5
select select "remove"
select select "product_type"
select select "title"
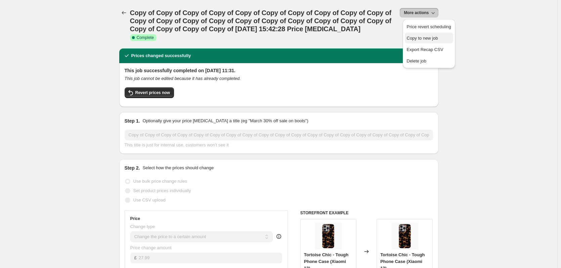
select select "contains"
select select "product_status"
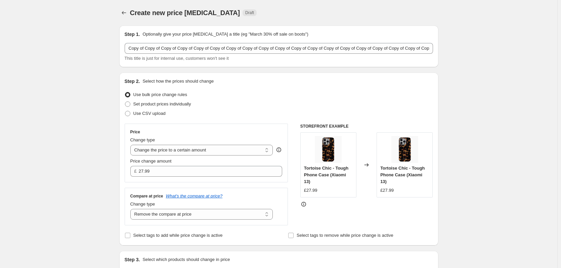
scroll to position [269, 0]
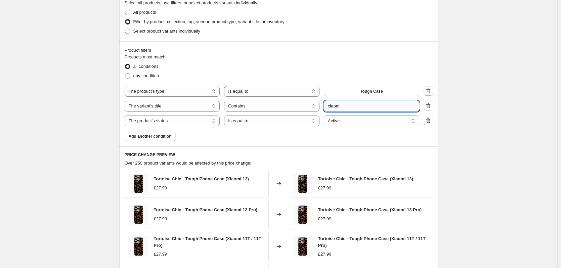
click at [347, 109] on input "xiaomi" at bounding box center [371, 106] width 95 height 11
type input "oneplus"
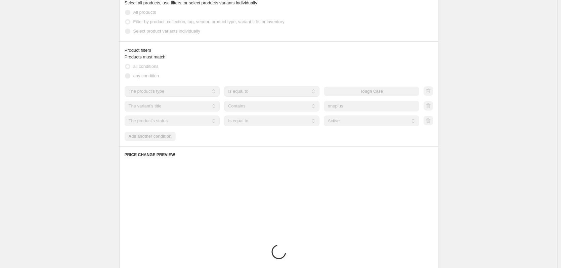
click at [506, 74] on div "Create new price change job. This page is ready Create new price change job Dra…" at bounding box center [278, 88] width 557 height 714
